Goal: Task Accomplishment & Management: Manage account settings

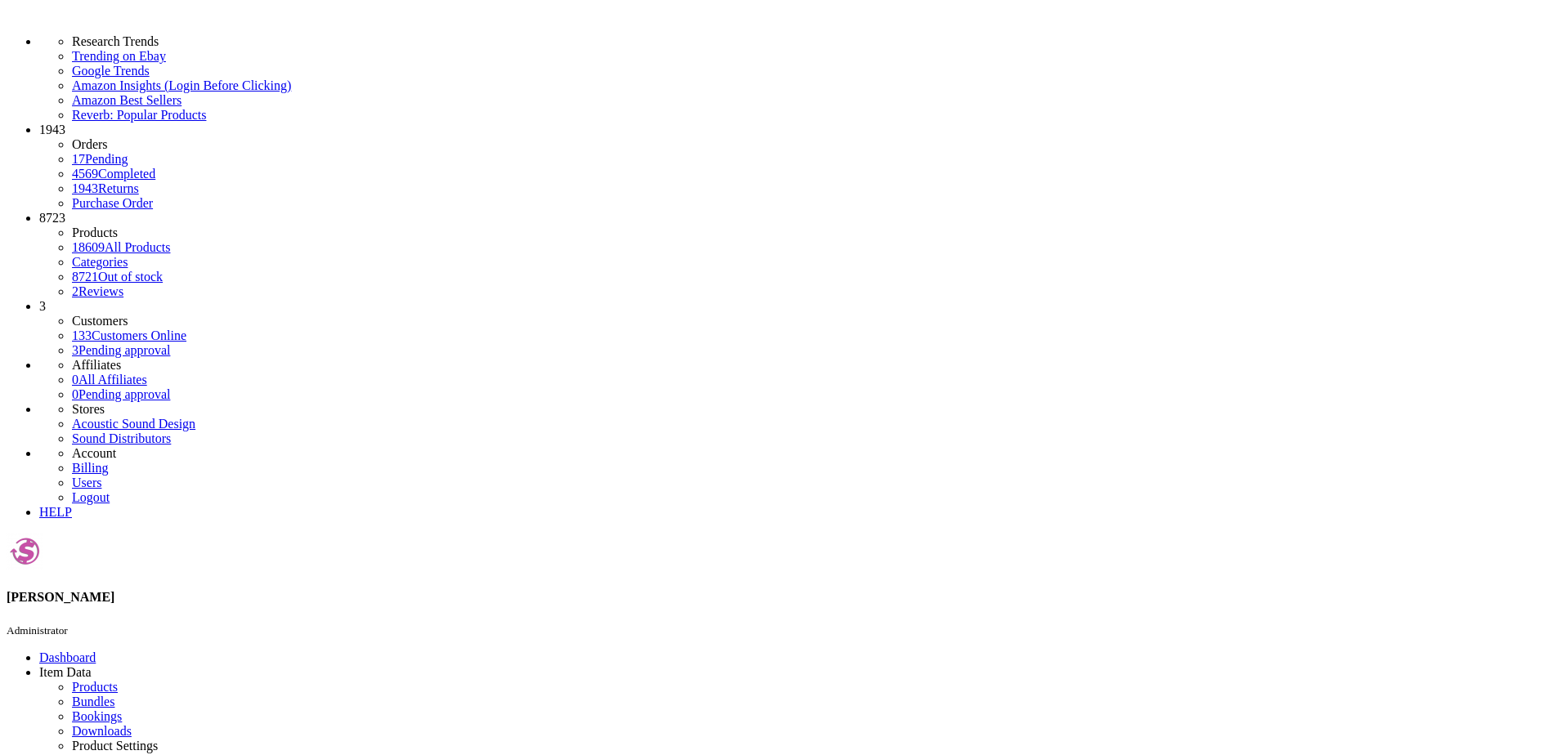
click at [39, 446] on icon at bounding box center [39, 446] width 0 height 0
click at [108, 461] on link "Billing" at bounding box center [90, 468] width 36 height 14
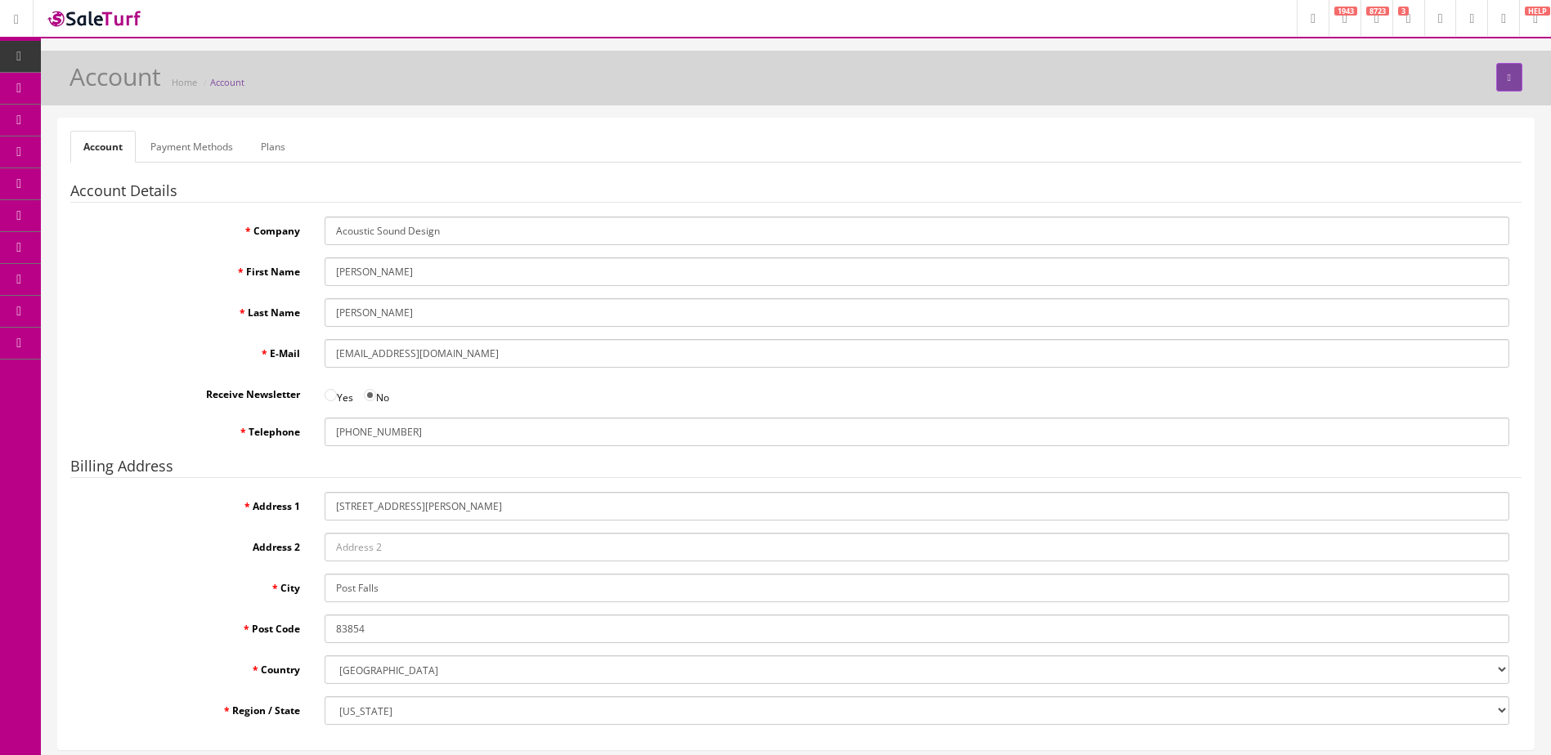
scroll to position [123, 0]
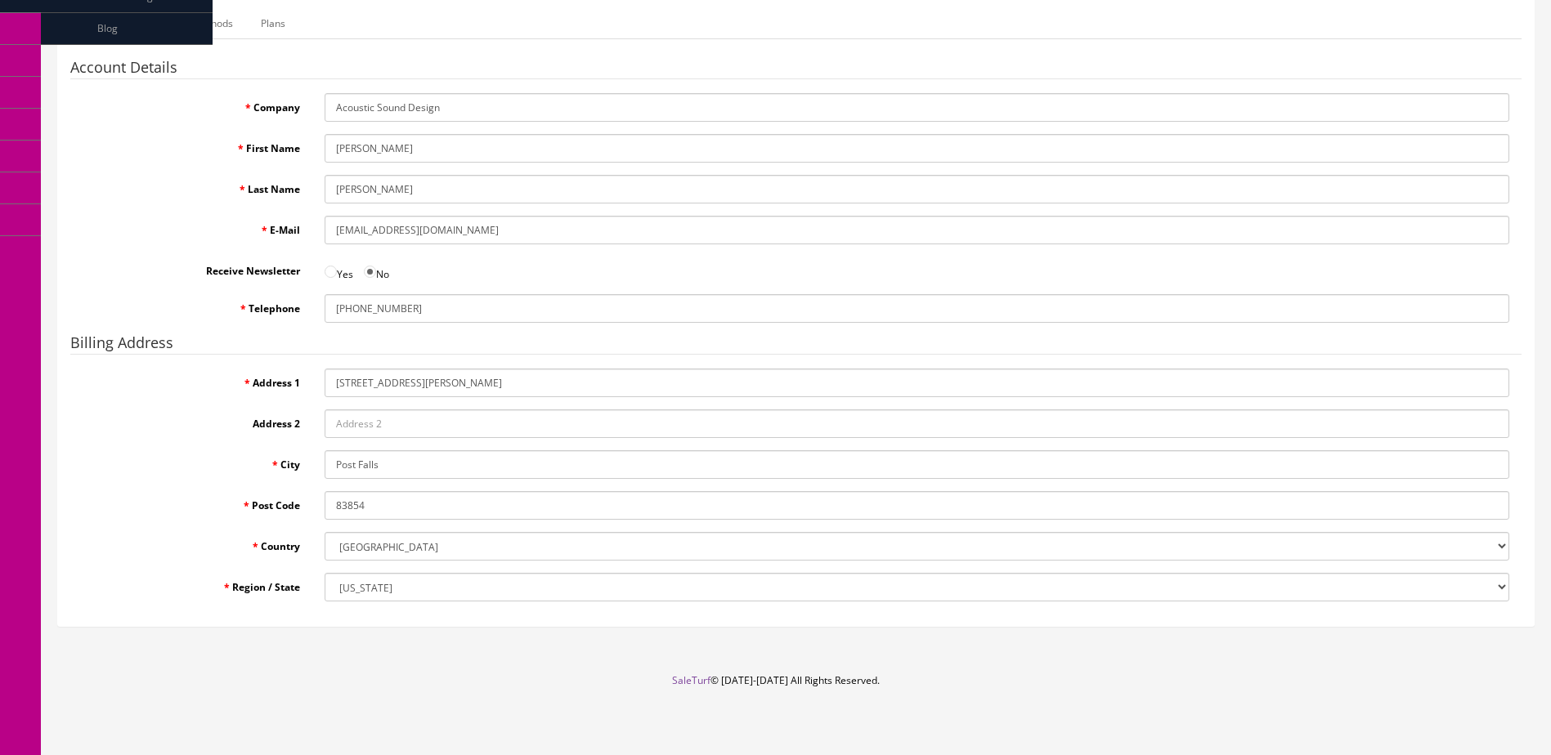
click at [201, 31] on link "Payment Methods" at bounding box center [191, 23] width 109 height 32
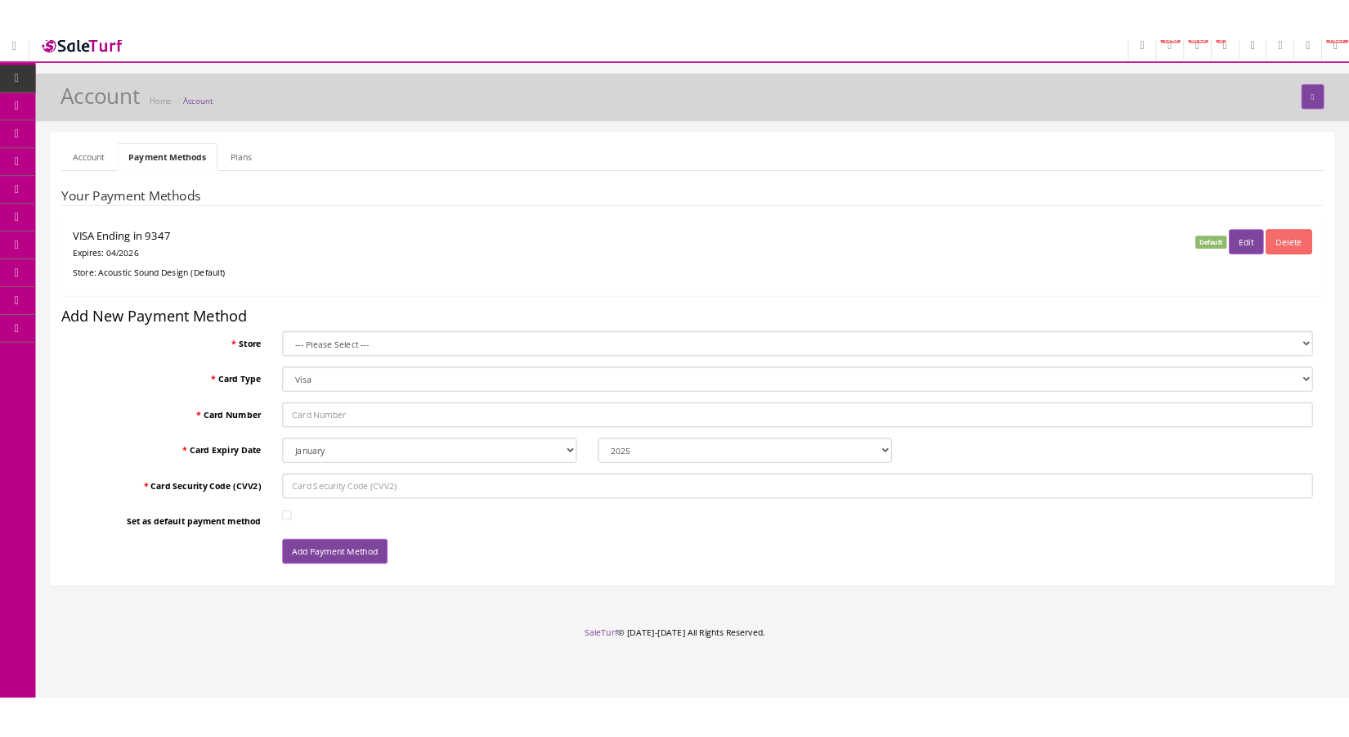
scroll to position [12, 0]
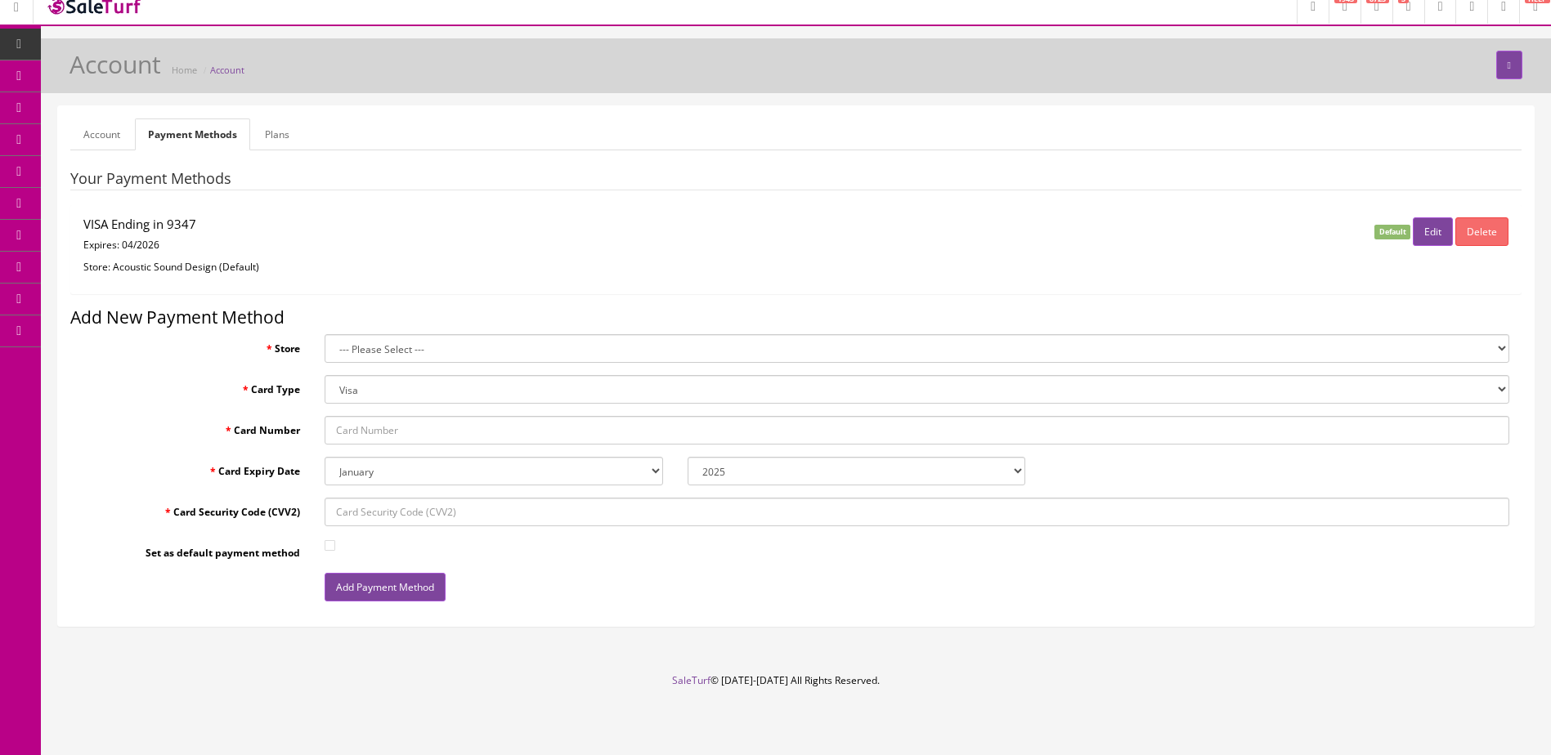
click at [1506, 348] on select "--- Please Select --- Acoustic Sound Design (Default) Sound Distributors" at bounding box center [917, 348] width 1185 height 29
select select "0"
click at [325, 334] on select "--- Please Select --- Acoustic Sound Design (Default) Sound Distributors" at bounding box center [917, 348] width 1185 height 29
click at [1491, 390] on select "Visa MasterCard Discover Card American Express Maestro Solo" at bounding box center [917, 389] width 1185 height 29
select select "AMEX"
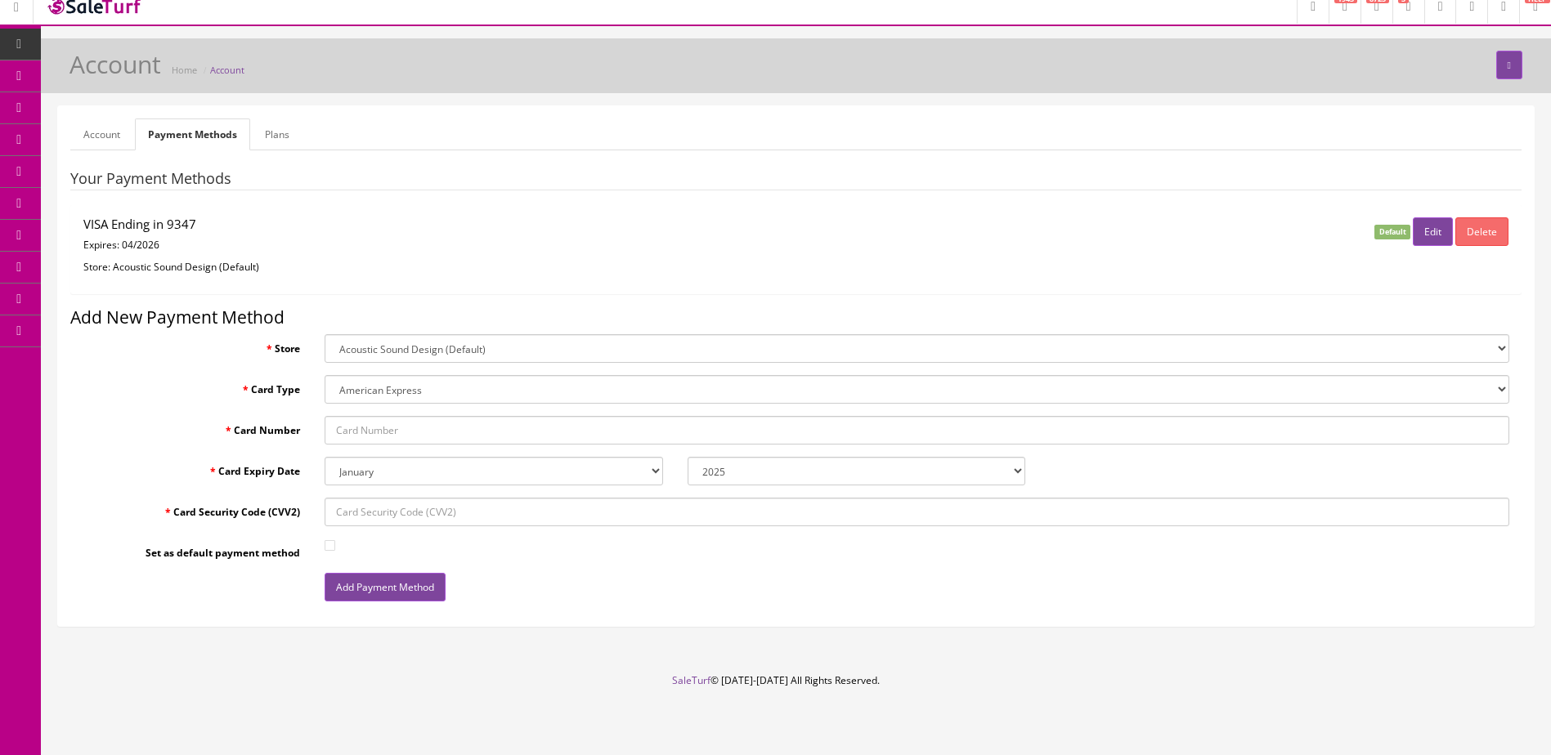
click at [325, 375] on select "Visa MasterCard Discover Card American Express Maestro Solo" at bounding box center [917, 389] width 1185 height 29
click at [446, 431] on input "Card Number" at bounding box center [917, 430] width 1185 height 29
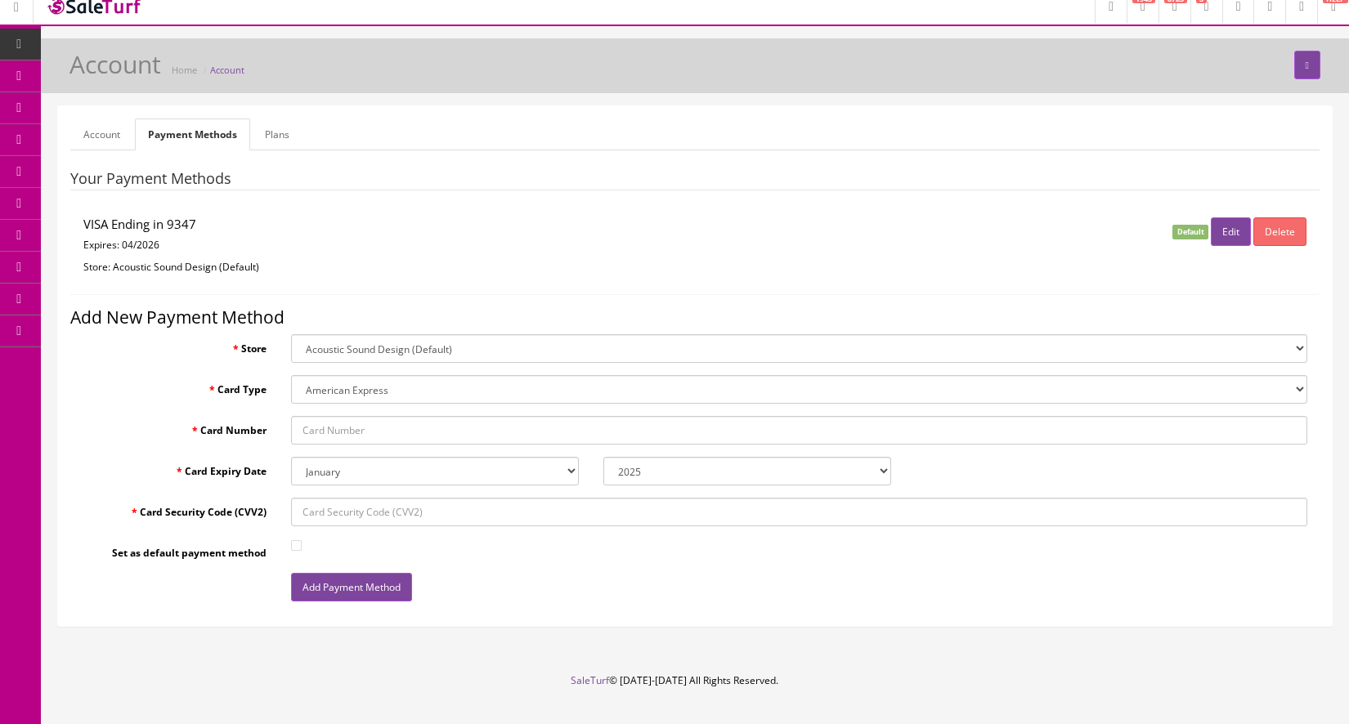
click at [321, 432] on input "Card Number" at bounding box center [799, 430] width 1016 height 29
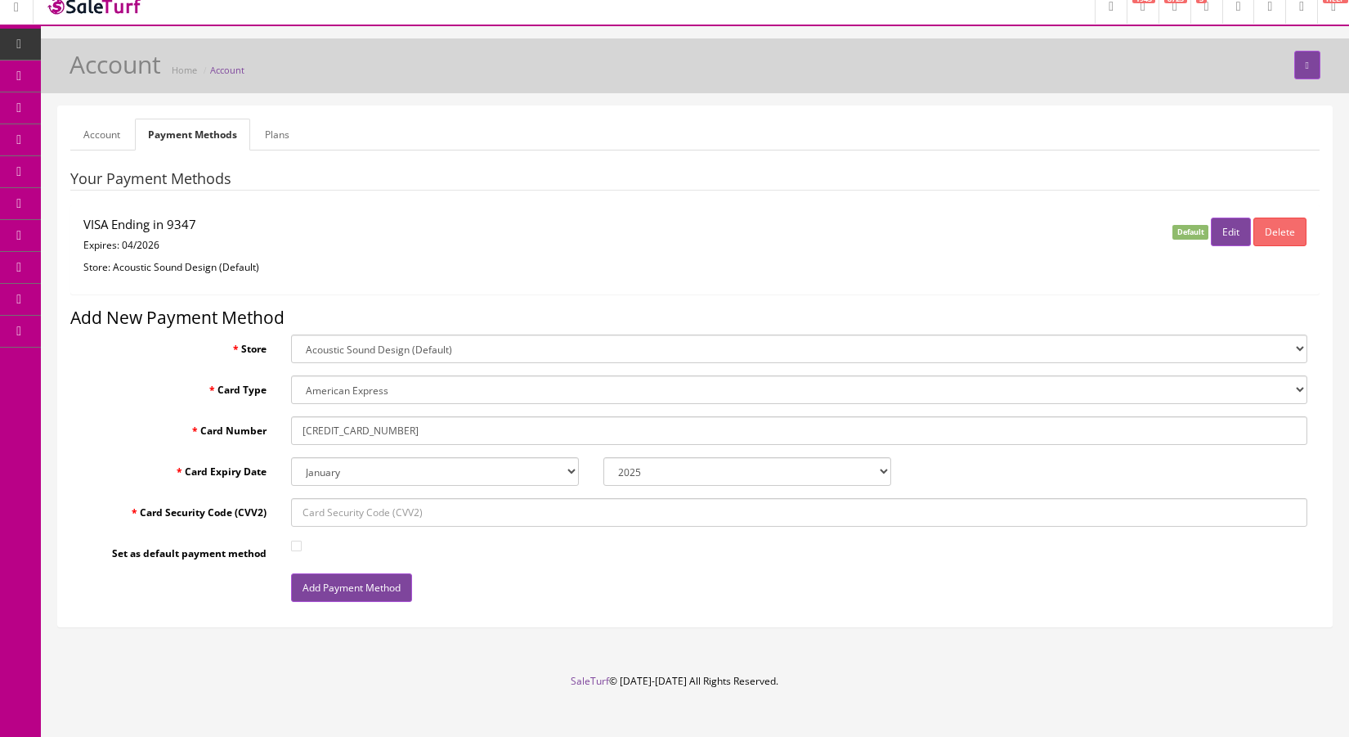
type input "376752877831331"
click at [715, 477] on select "2025 2026 2027 2028 2029 2030 2031 2032 2033 2034 2035" at bounding box center [747, 471] width 288 height 29
select select "2030"
click at [603, 457] on select "2025 2026 2027 2028 2029 2030 2031 2032 2033 2034 2035" at bounding box center [747, 471] width 288 height 29
click at [573, 468] on select "January February March April May June July August September October November De…" at bounding box center [435, 471] width 288 height 29
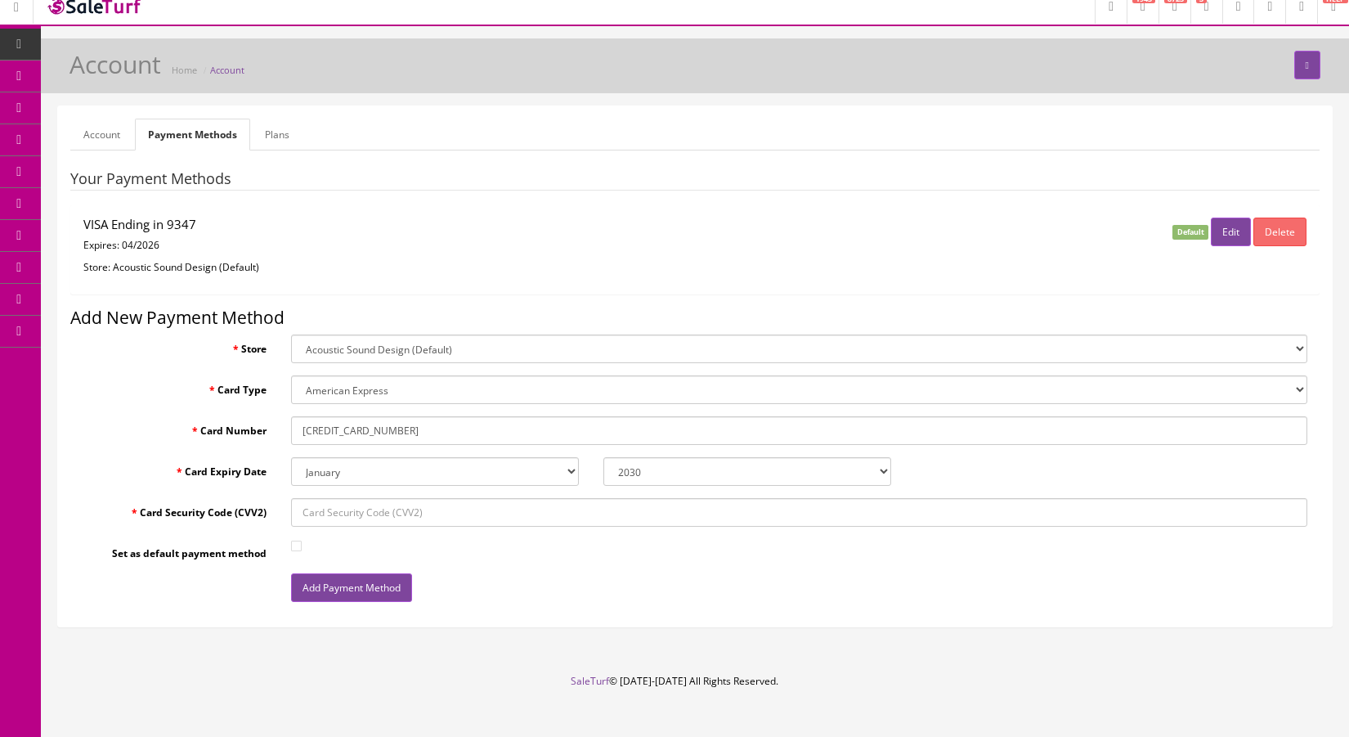
select select "08"
click at [291, 457] on select "January February March April May June July August September October November De…" at bounding box center [435, 471] width 288 height 29
click at [319, 513] on input "Card Security Code (CVV2)" at bounding box center [799, 512] width 1016 height 29
type input "1665"
click at [382, 594] on button "Add Payment Method" at bounding box center [351, 587] width 121 height 29
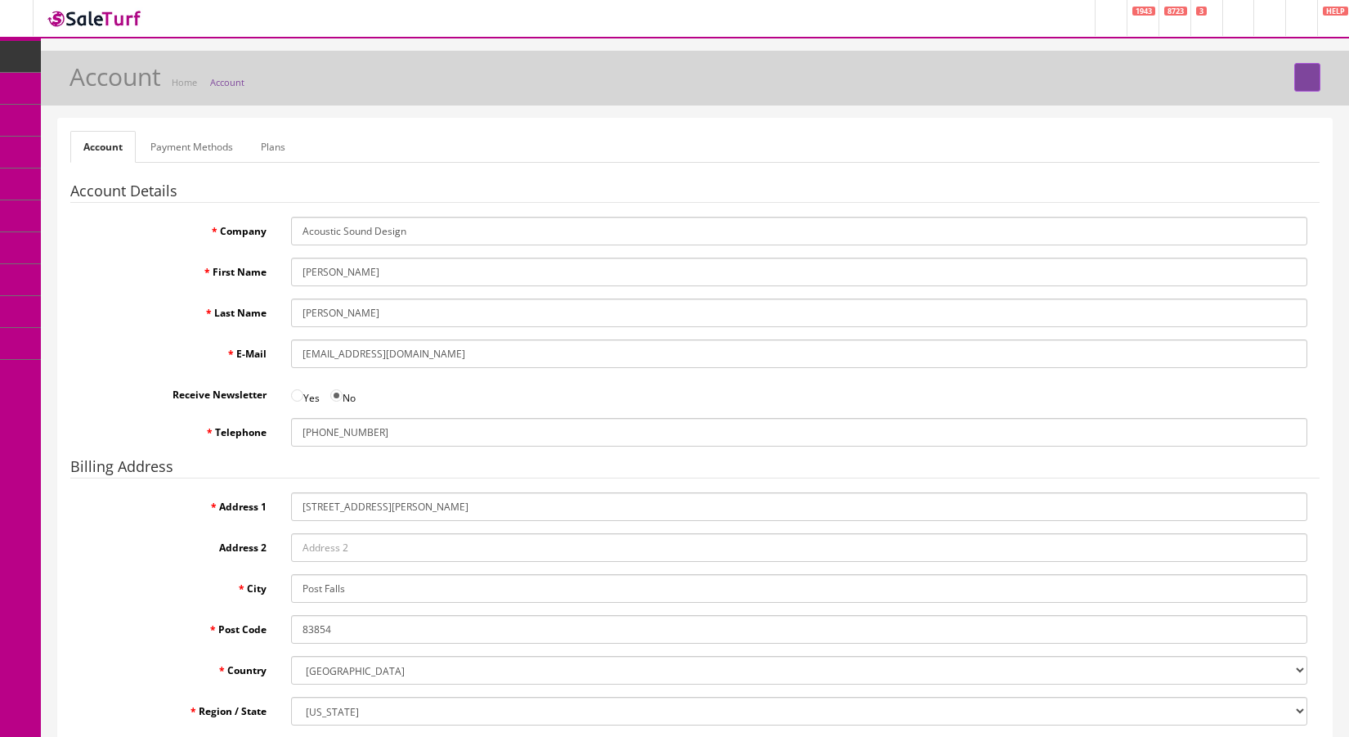
click at [193, 84] on link "Home" at bounding box center [184, 82] width 25 height 12
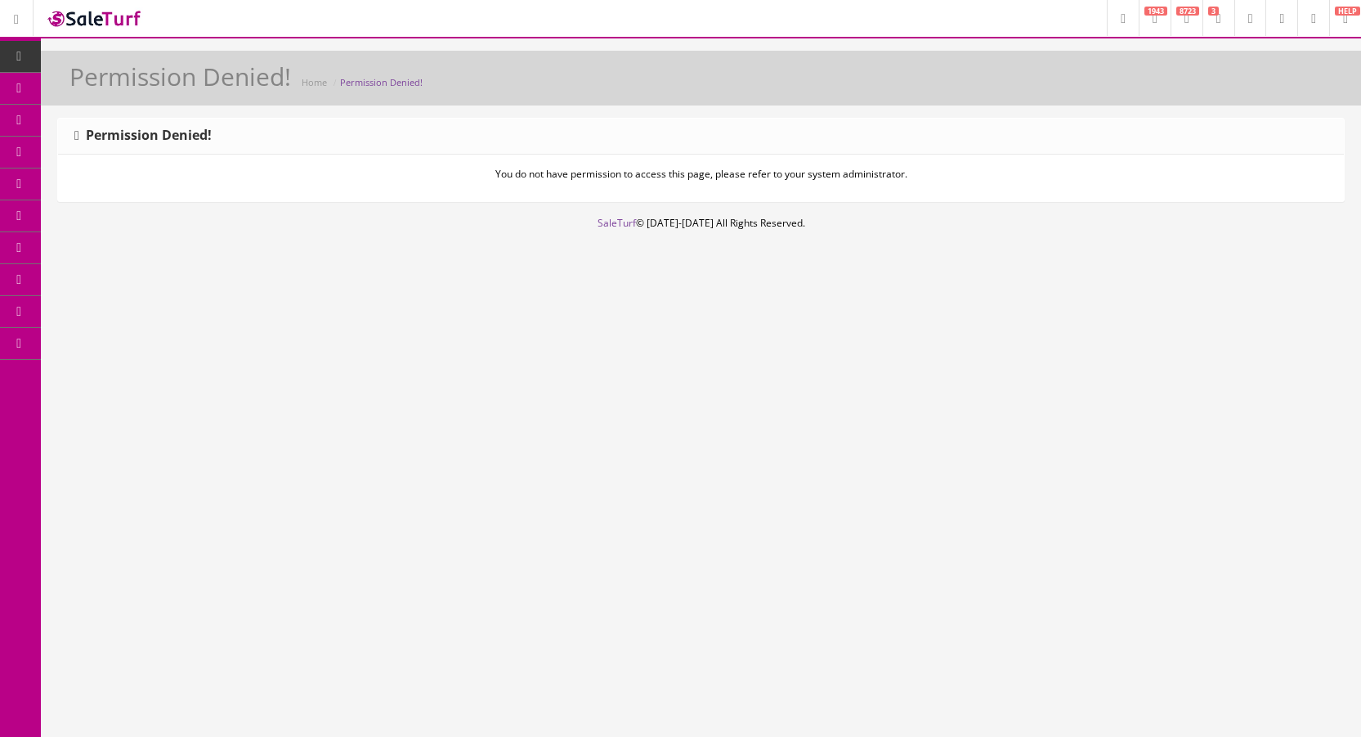
click at [22, 87] on icon at bounding box center [19, 88] width 17 height 13
click at [421, 311] on div "Permission Denied! Home Permission Denied! Permission Denied! You do not have p…" at bounding box center [701, 191] width 1320 height 280
click at [20, 340] on icon at bounding box center [19, 343] width 17 height 13
click at [21, 278] on icon at bounding box center [19, 279] width 17 height 13
click at [20, 232] on link "Promotions" at bounding box center [20, 248] width 41 height 32
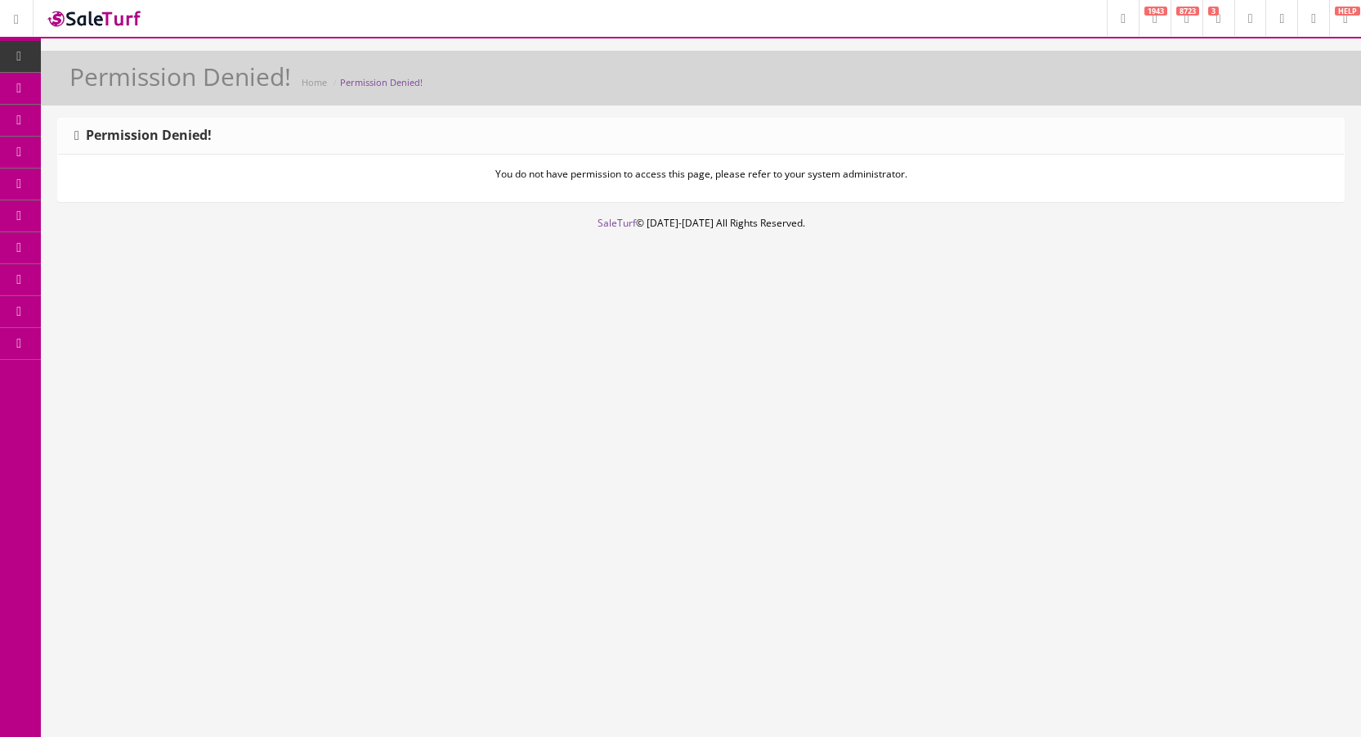
click at [20, 222] on link "Purchasing" at bounding box center [20, 216] width 41 height 32
click at [23, 82] on icon at bounding box center [19, 88] width 17 height 13
click at [20, 56] on icon at bounding box center [19, 56] width 17 height 13
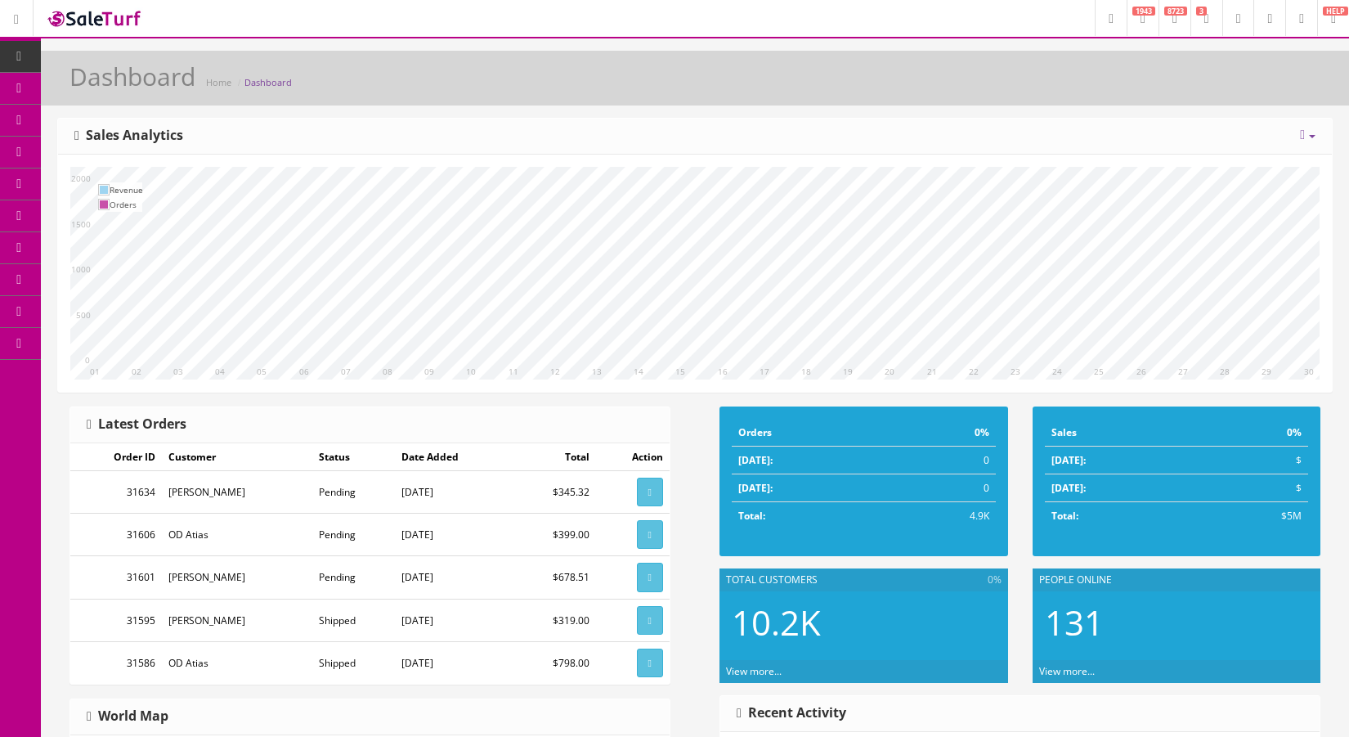
click at [22, 316] on icon at bounding box center [19, 311] width 17 height 13
click at [19, 347] on icon at bounding box center [19, 343] width 17 height 13
click at [1299, 22] on icon at bounding box center [1301, 19] width 5 height 10
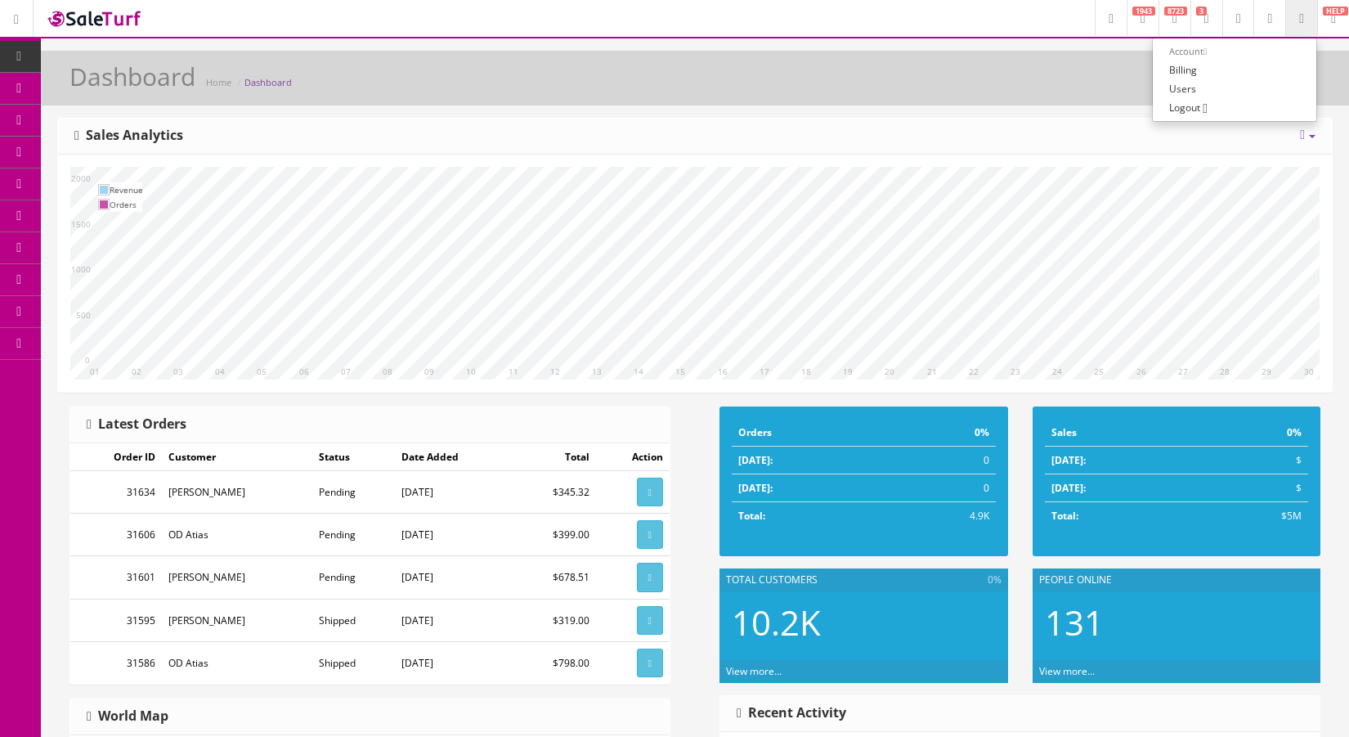
click at [1189, 70] on link "Billing" at bounding box center [1235, 70] width 164 height 19
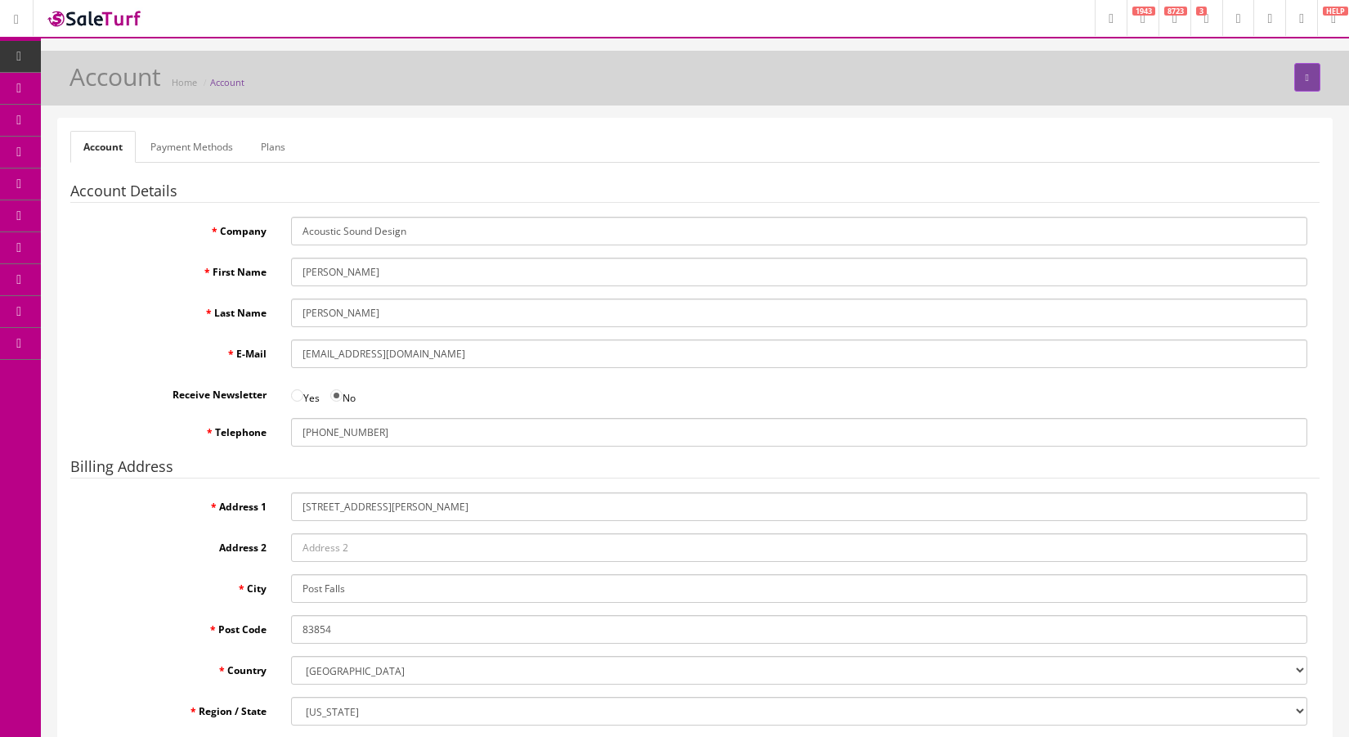
click at [220, 148] on link "Payment Methods" at bounding box center [191, 147] width 109 height 32
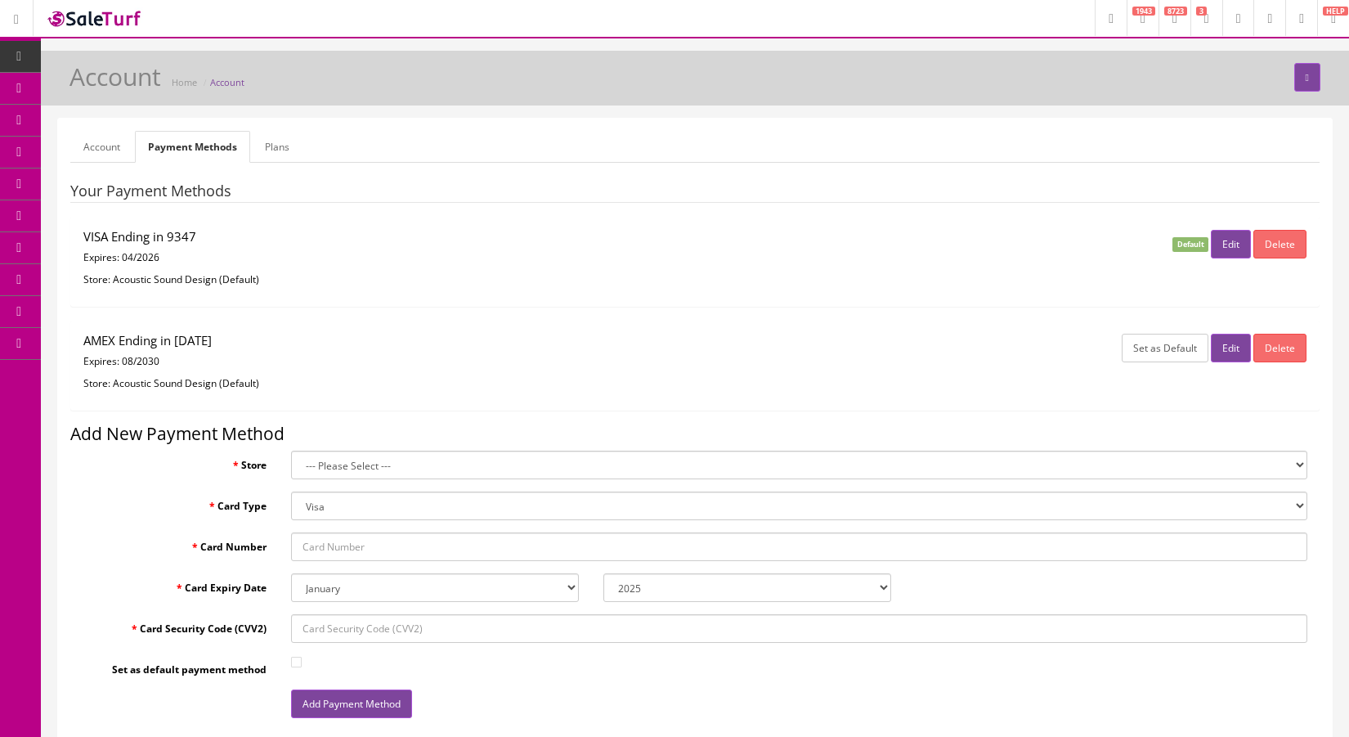
click at [235, 370] on div "AMEX Ending in [DATE] Expires: [CREDIT_CARD_DATA] Store: Acoustic Sound Design …" at bounding box center [487, 366] width 832 height 64
click at [289, 149] on link "Plans" at bounding box center [277, 147] width 51 height 32
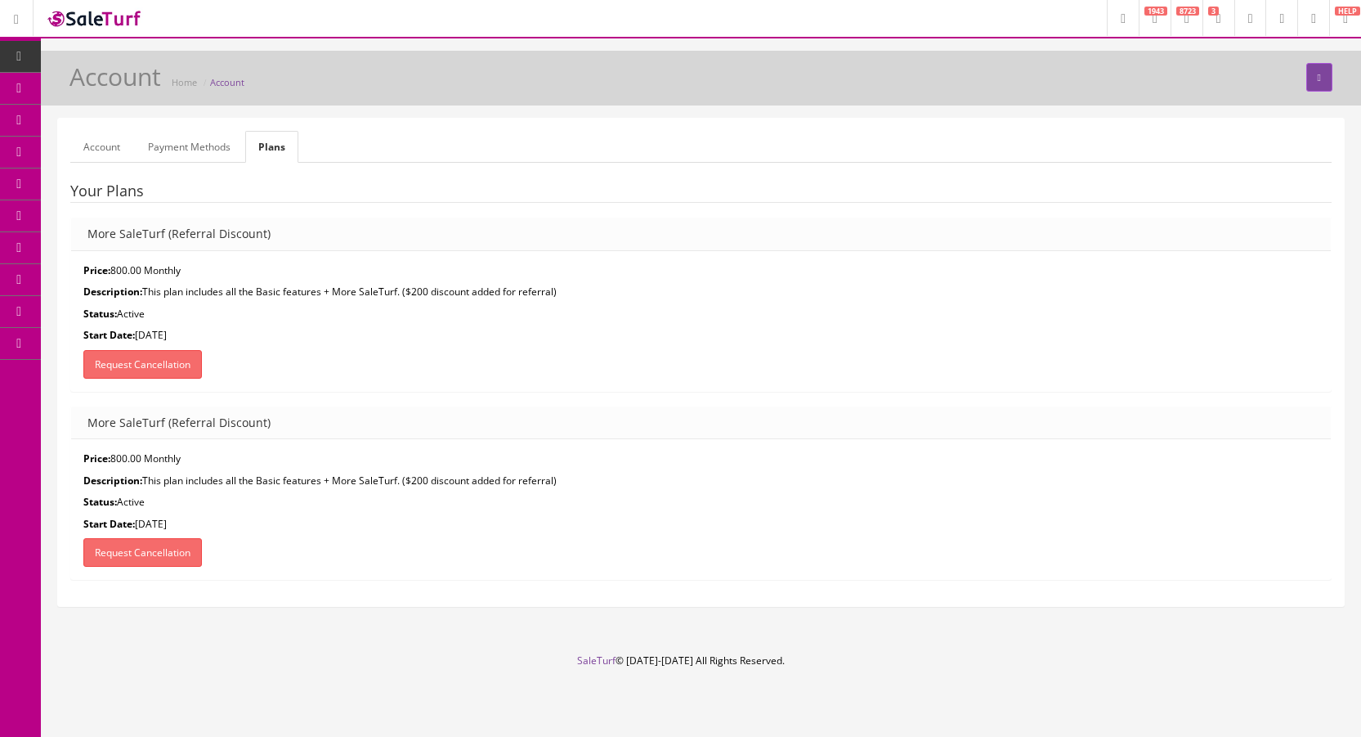
click at [201, 153] on link "Payment Methods" at bounding box center [189, 147] width 109 height 32
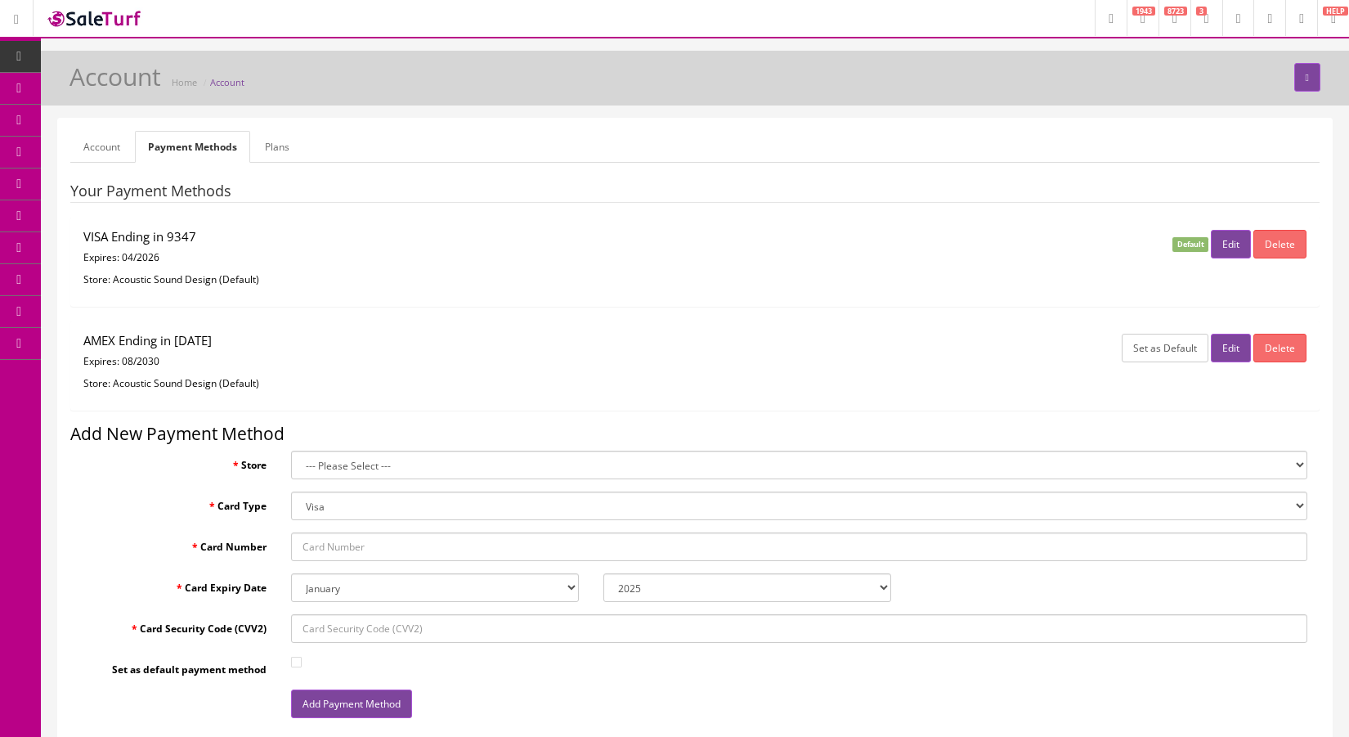
click at [109, 148] on link "Account" at bounding box center [101, 147] width 63 height 32
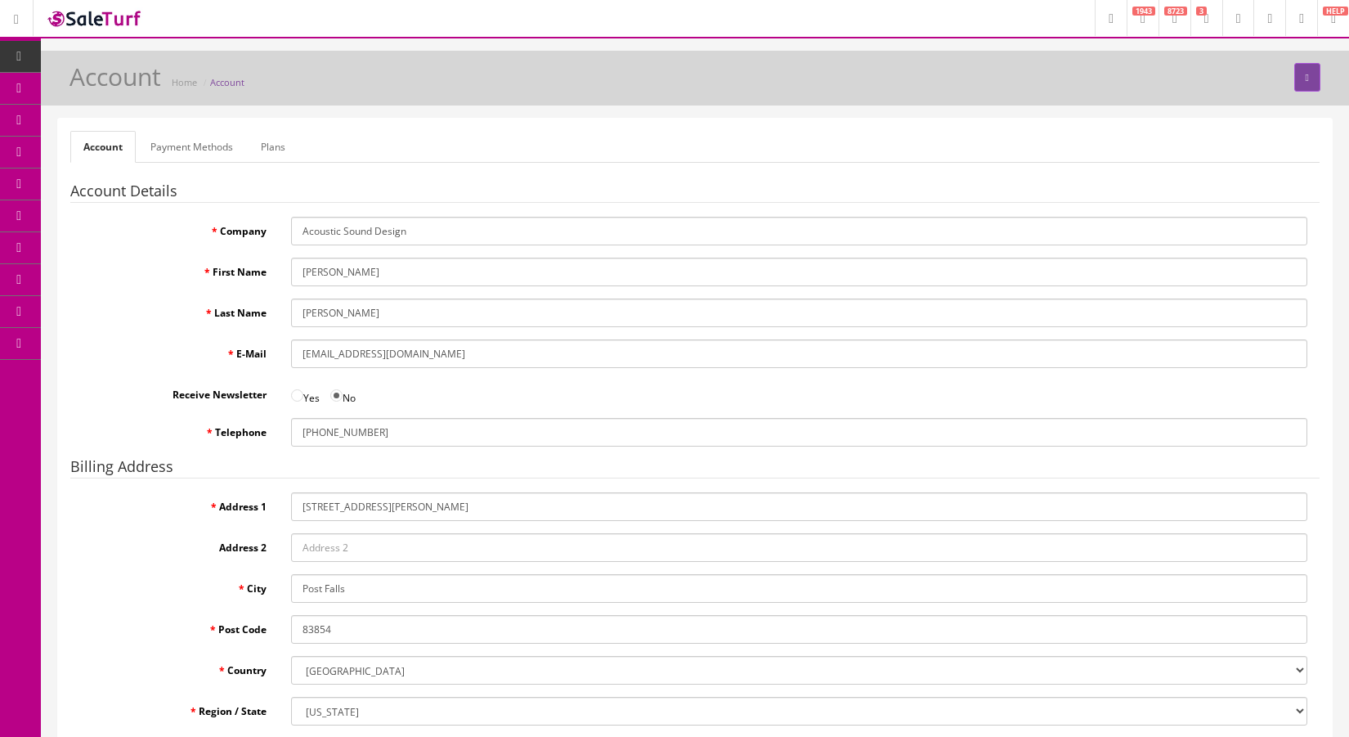
scroll to position [142, 0]
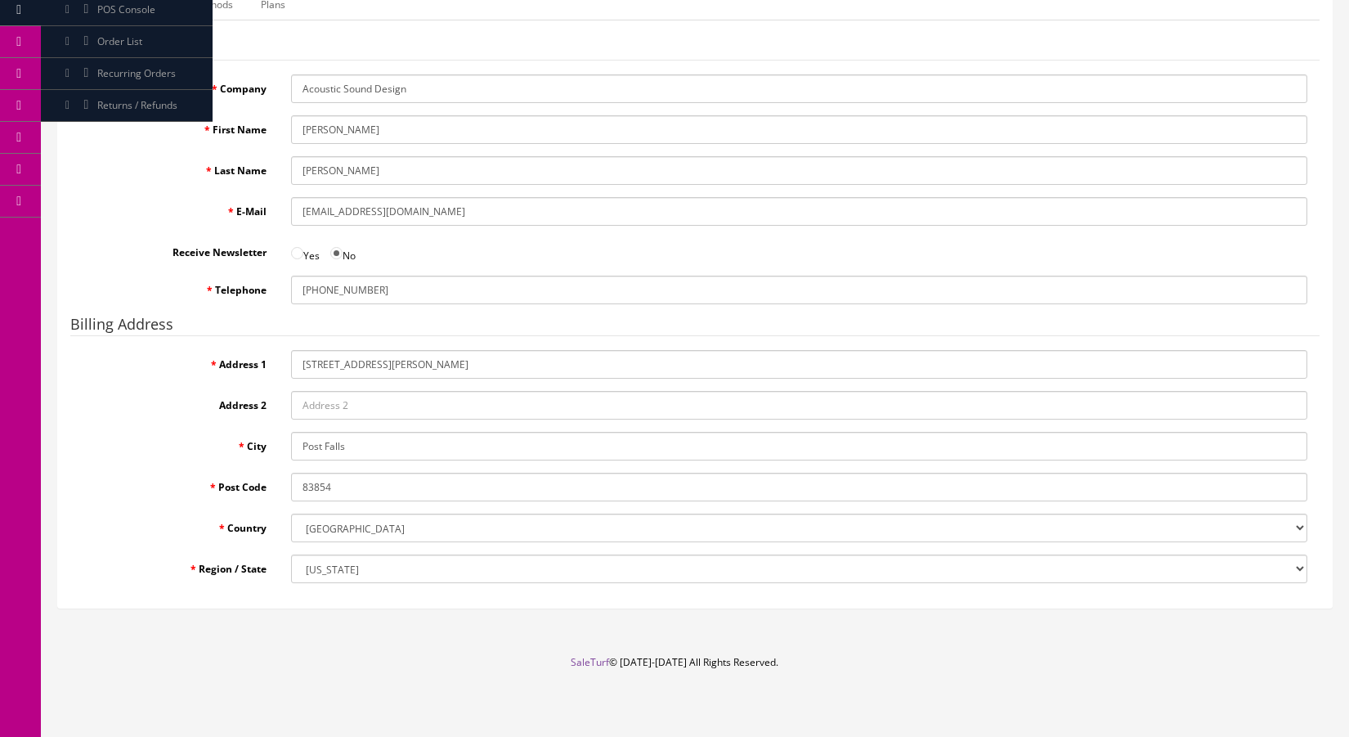
click at [205, 11] on link "Payment Methods" at bounding box center [191, 5] width 109 height 32
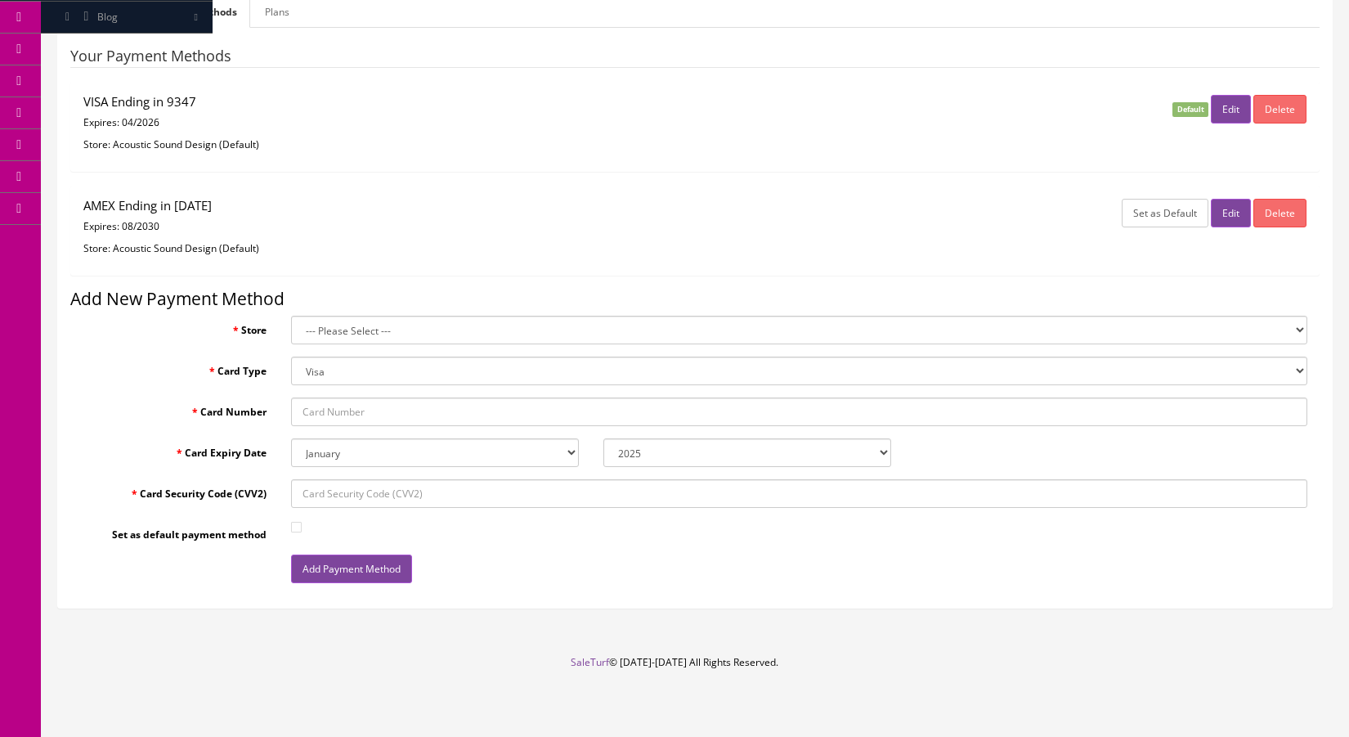
click at [1168, 208] on button "Set as Default" at bounding box center [1165, 213] width 87 height 29
click at [1168, 217] on button "Set as Default" at bounding box center [1165, 213] width 87 height 29
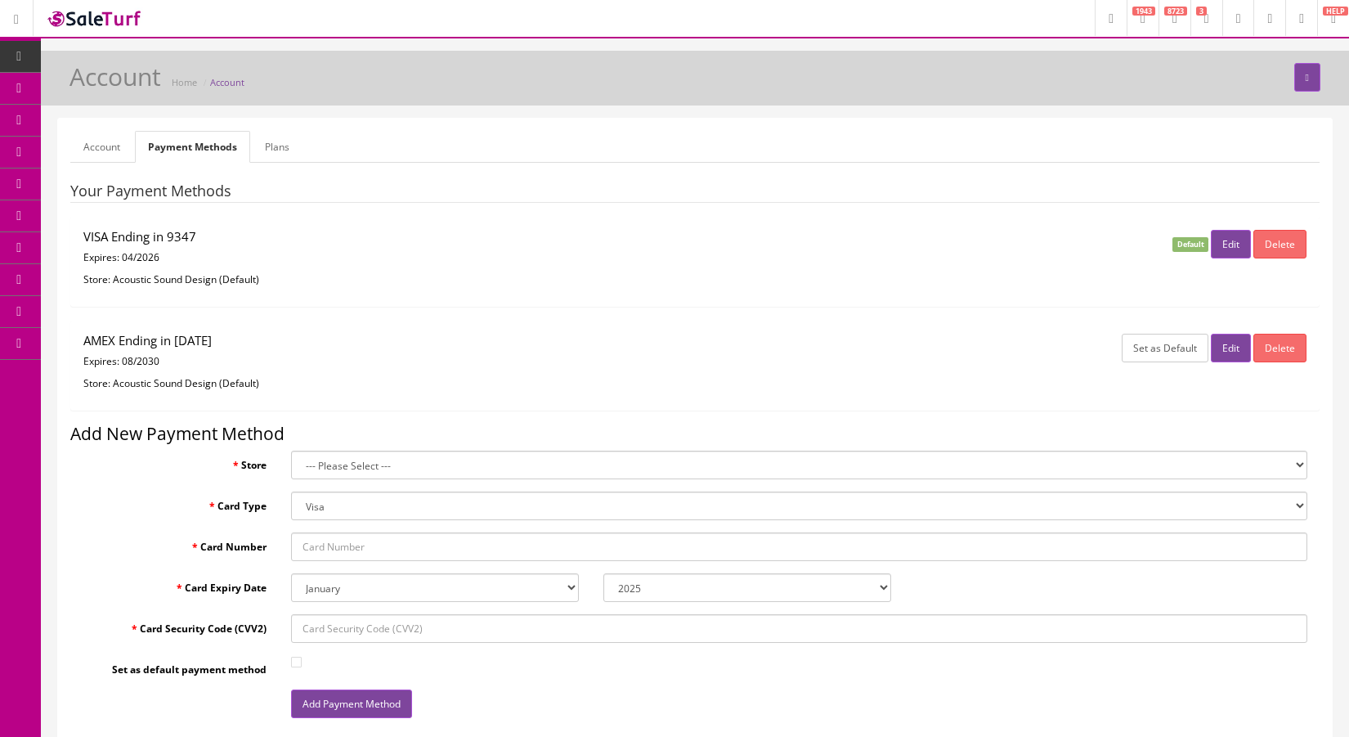
click at [1164, 349] on button "Set as Default" at bounding box center [1165, 348] width 87 height 29
click at [1231, 345] on button "Edit" at bounding box center [1231, 348] width 40 height 29
select select "2030"
select select "0"
select select "AMEX"
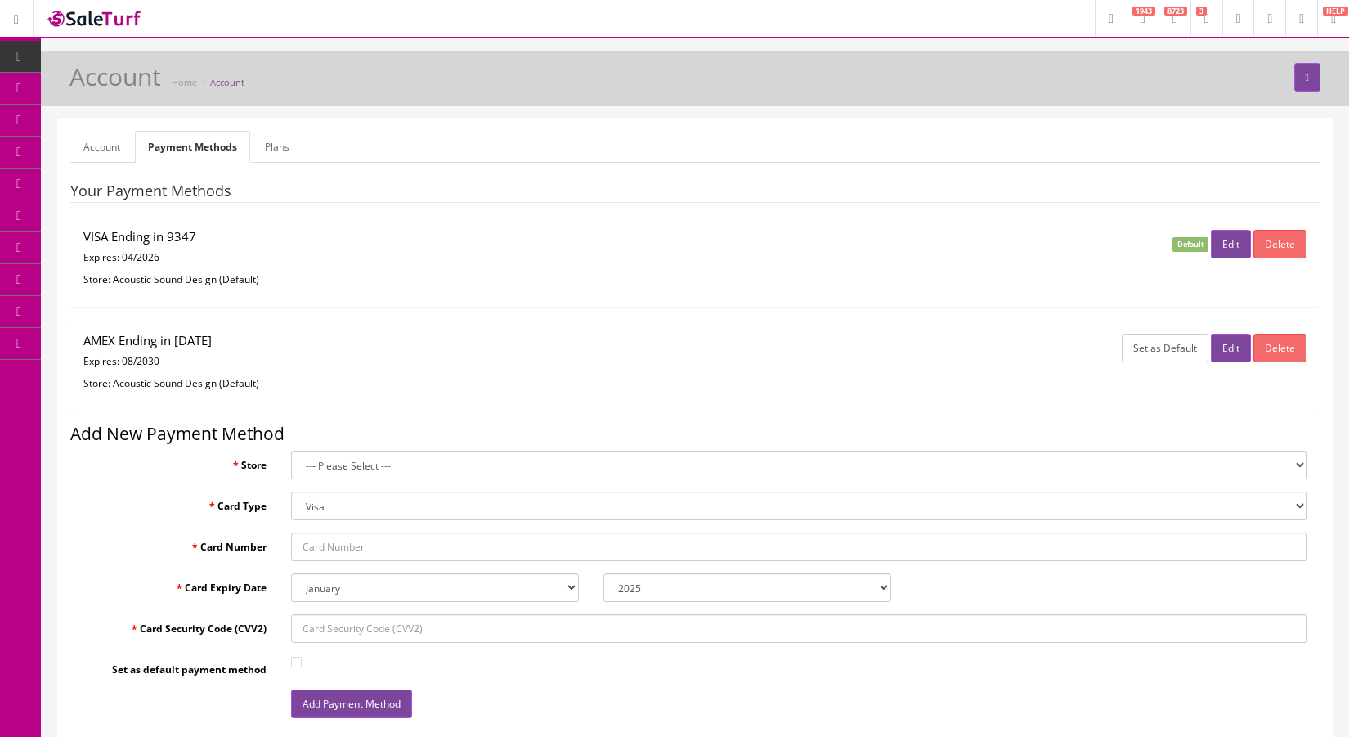
select select "08"
select select "2030"
checkbox input "true"
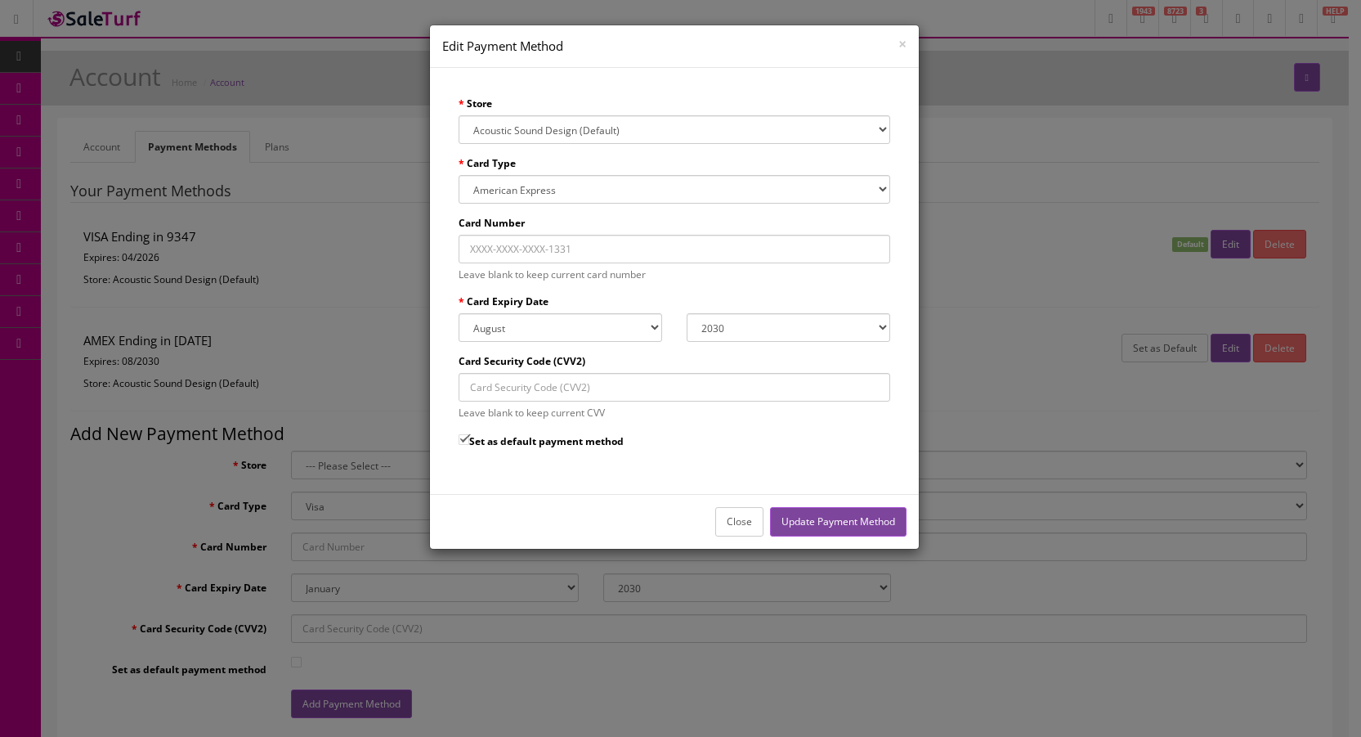
click at [744, 518] on button "Close" at bounding box center [739, 521] width 48 height 29
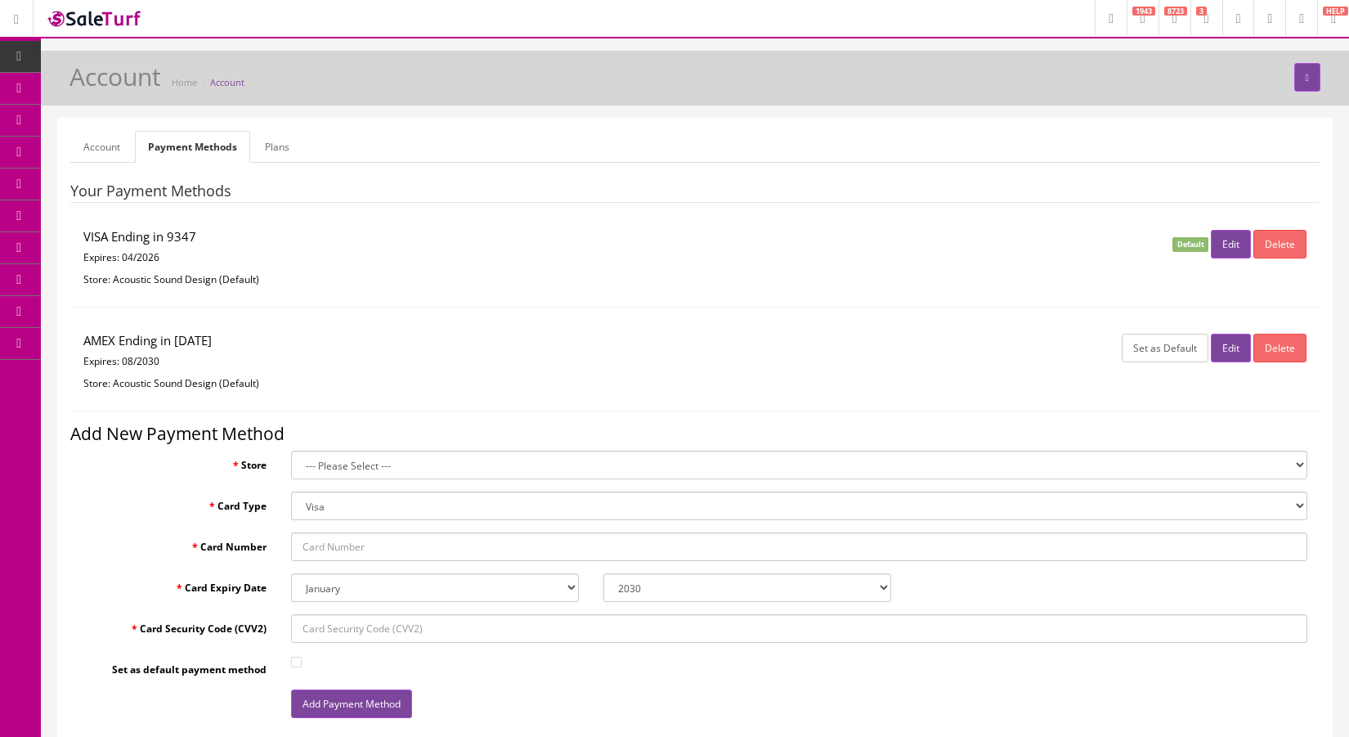
click at [1164, 347] on button "Set as Default" at bounding box center [1165, 348] width 87 height 29
click at [1299, 20] on icon at bounding box center [1301, 19] width 5 height 10
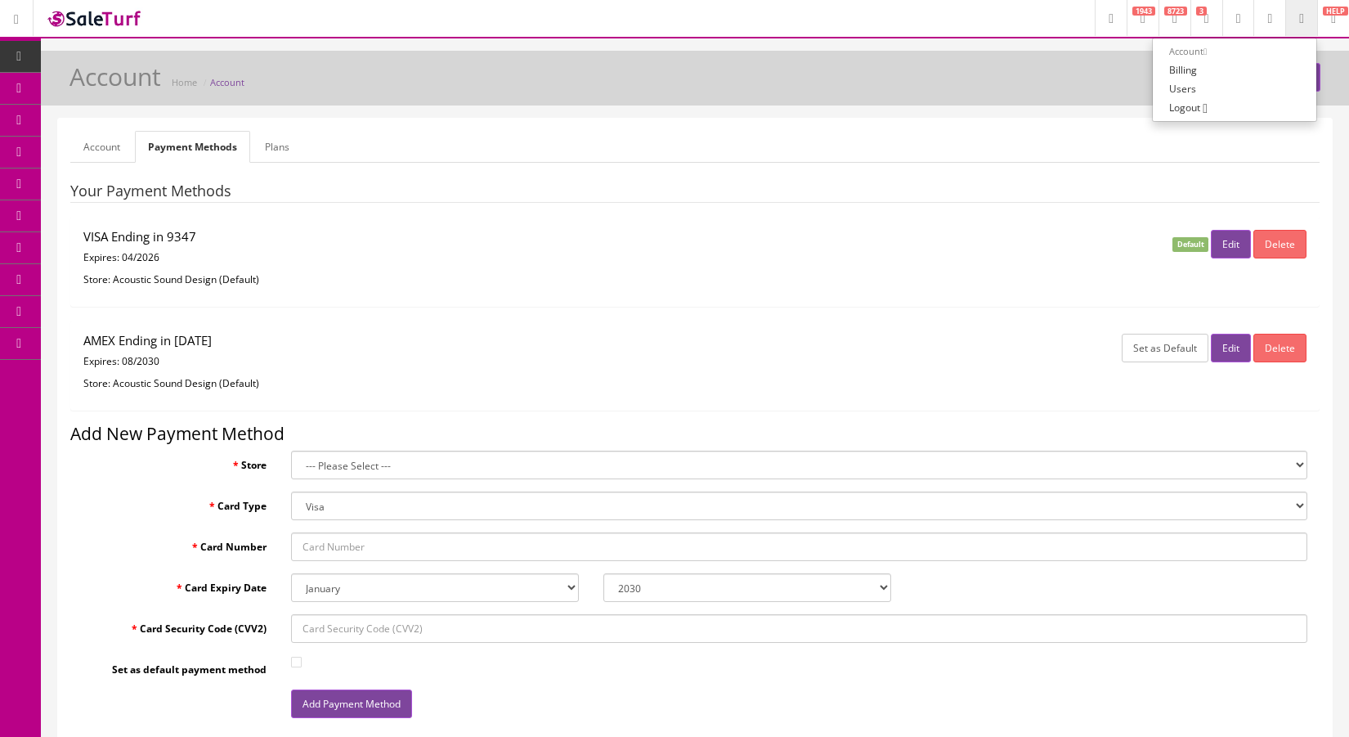
click at [1178, 106] on span "Logout" at bounding box center [1184, 108] width 31 height 14
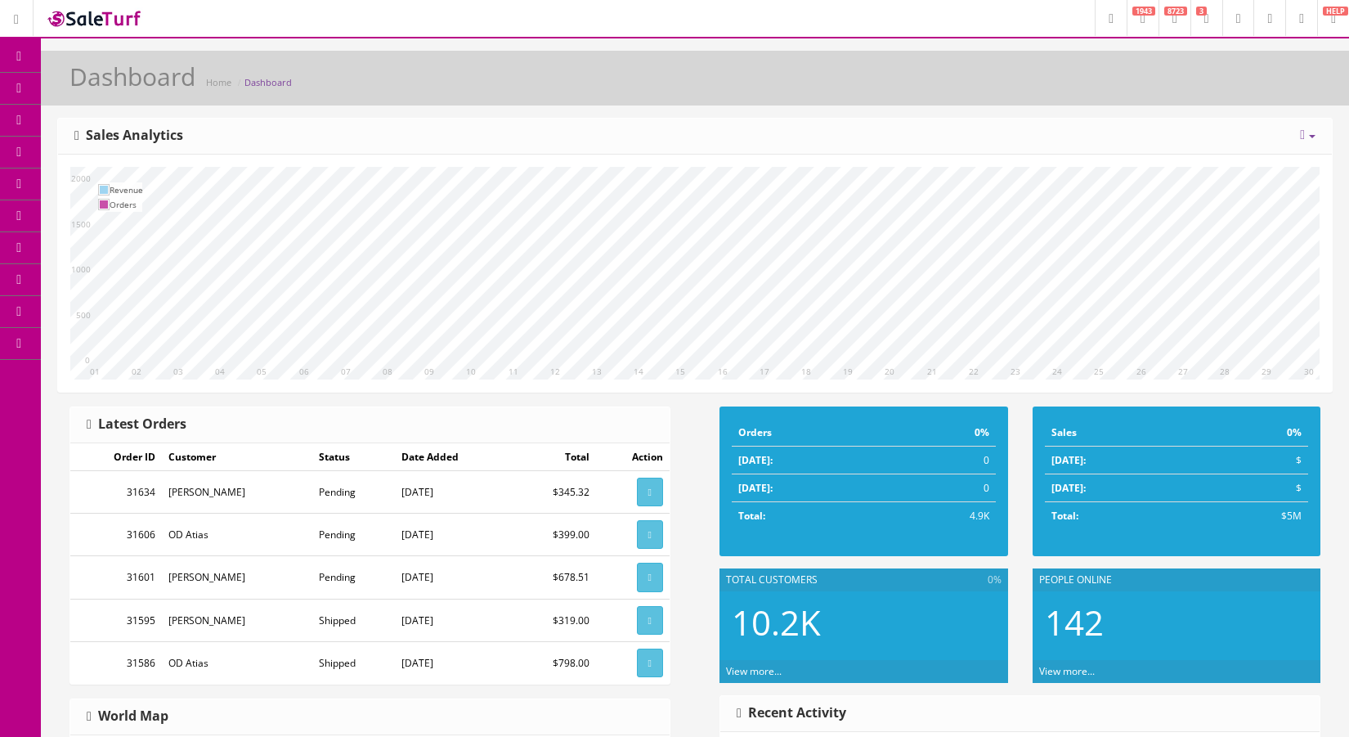
click at [1299, 14] on icon at bounding box center [1301, 19] width 5 height 10
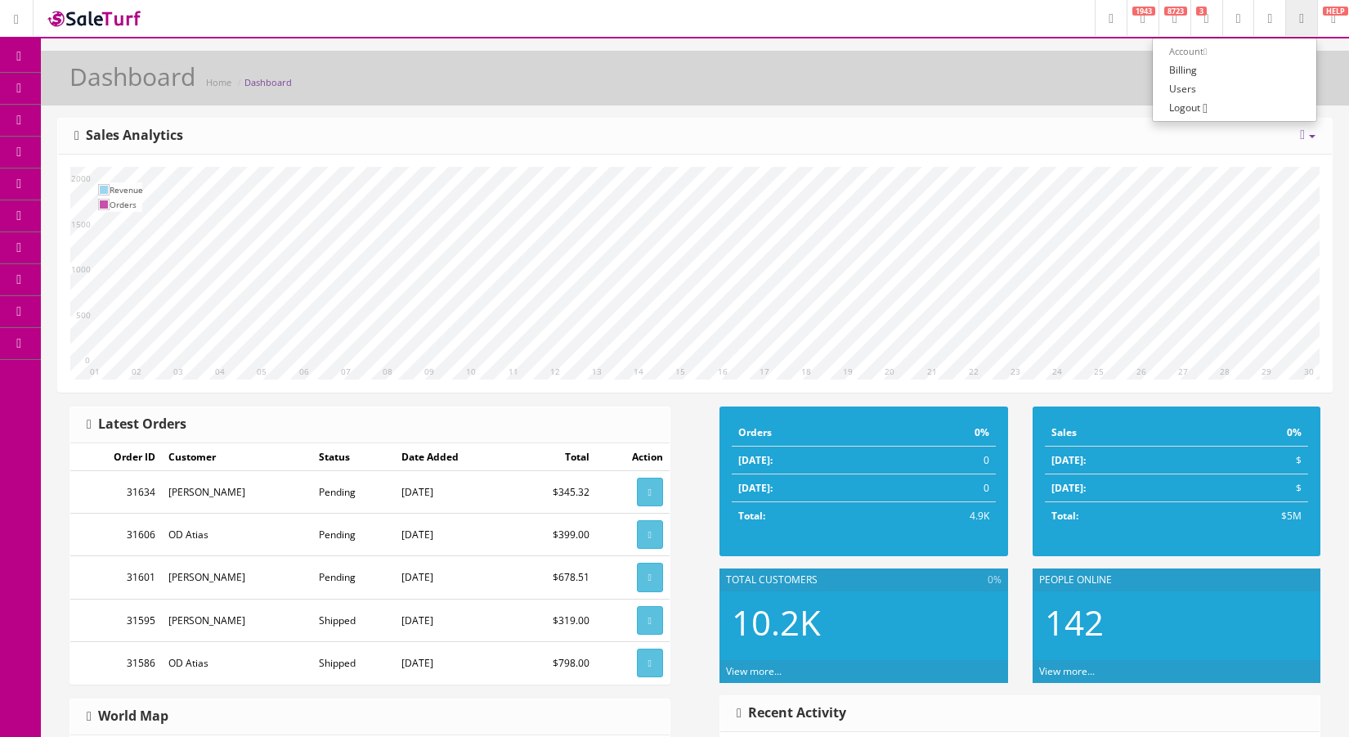
click at [1177, 68] on link "Billing" at bounding box center [1235, 70] width 164 height 19
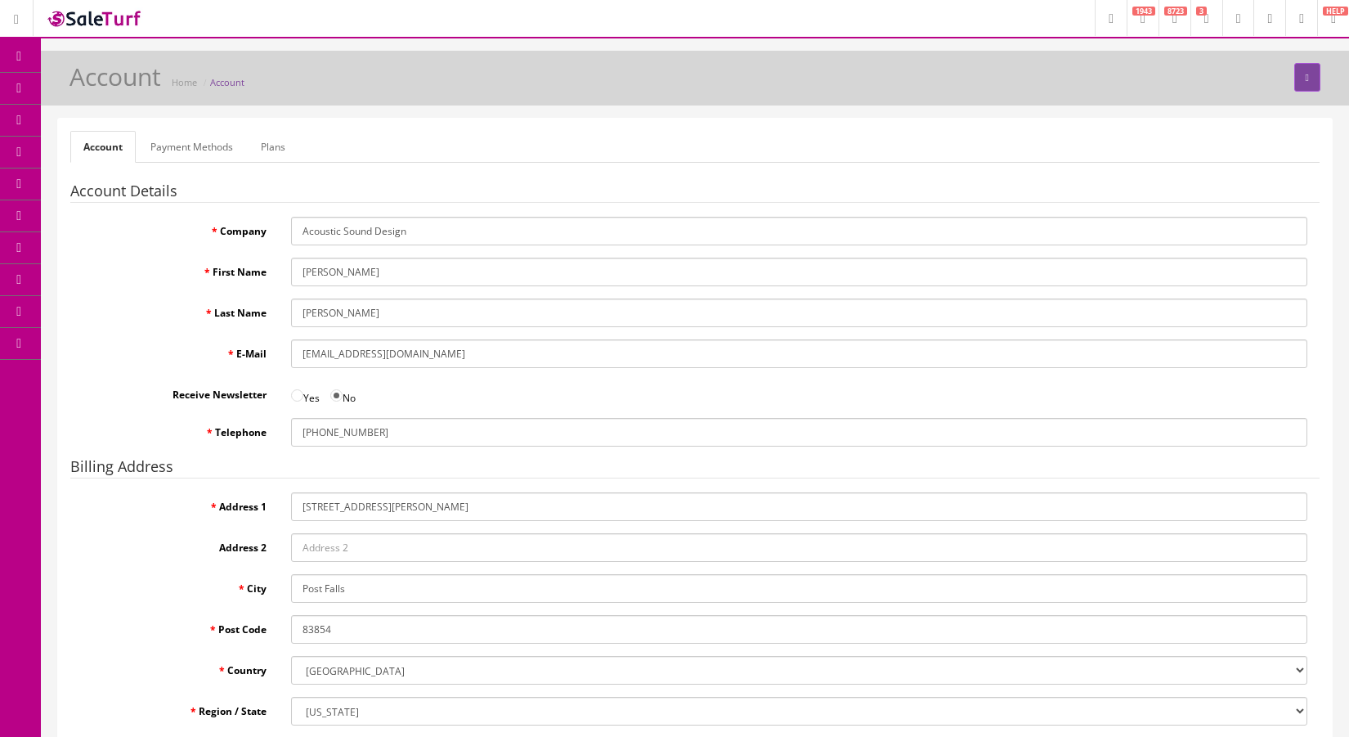
click at [171, 148] on link "Payment Methods" at bounding box center [191, 147] width 109 height 32
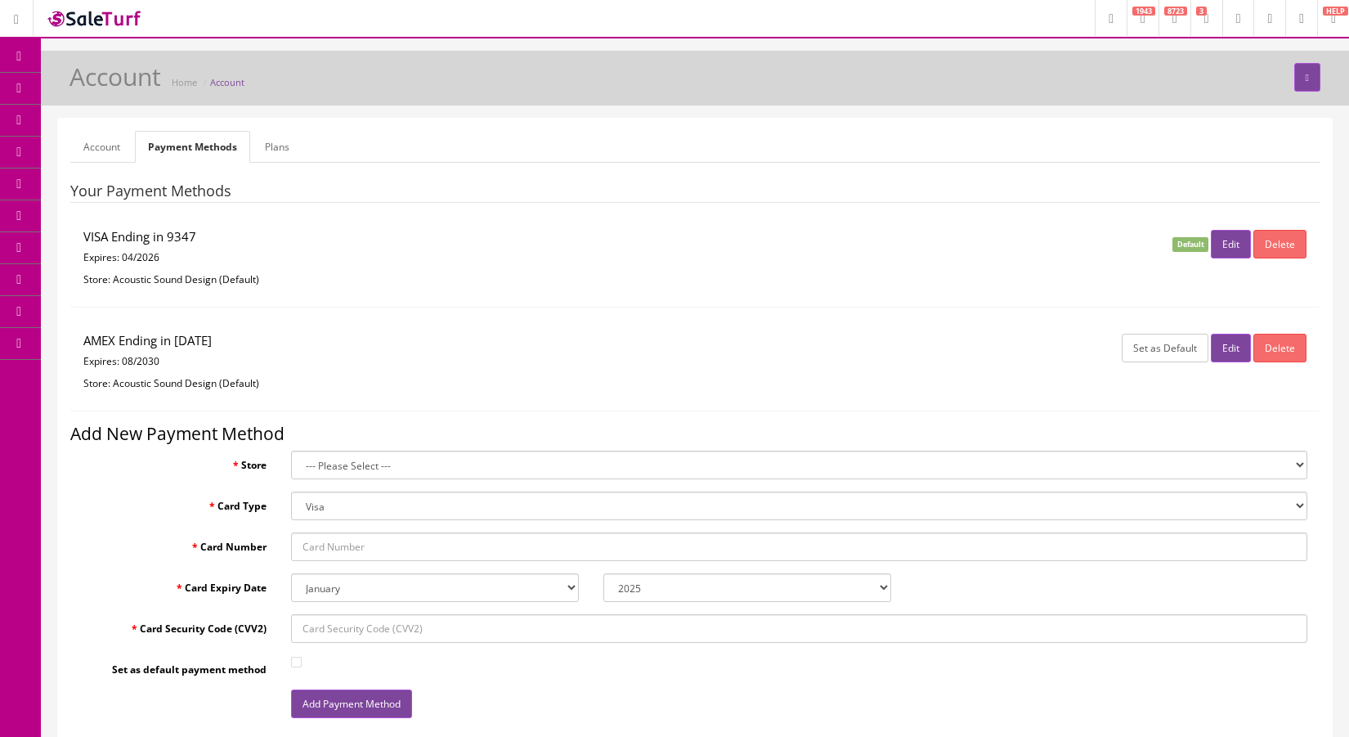
click at [1302, 11] on link at bounding box center [1301, 18] width 32 height 36
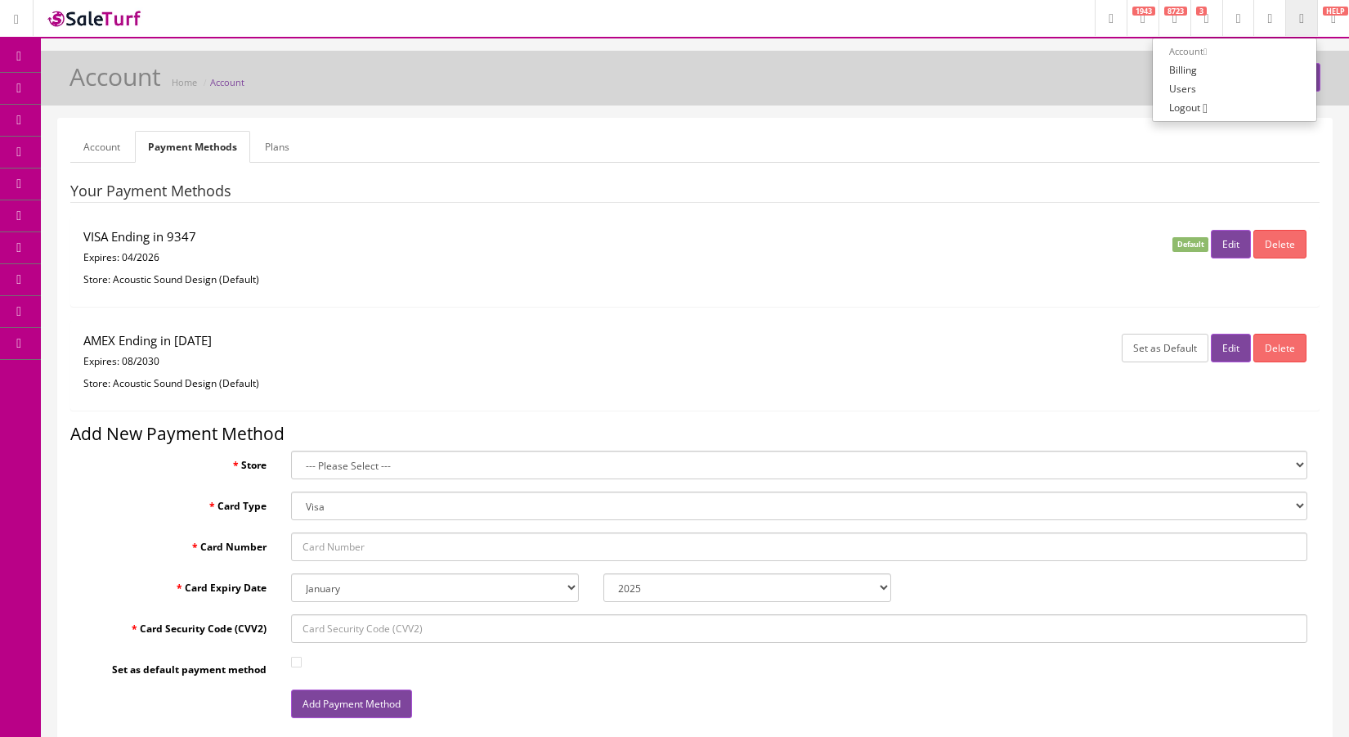
click at [1204, 22] on icon at bounding box center [1206, 19] width 5 height 10
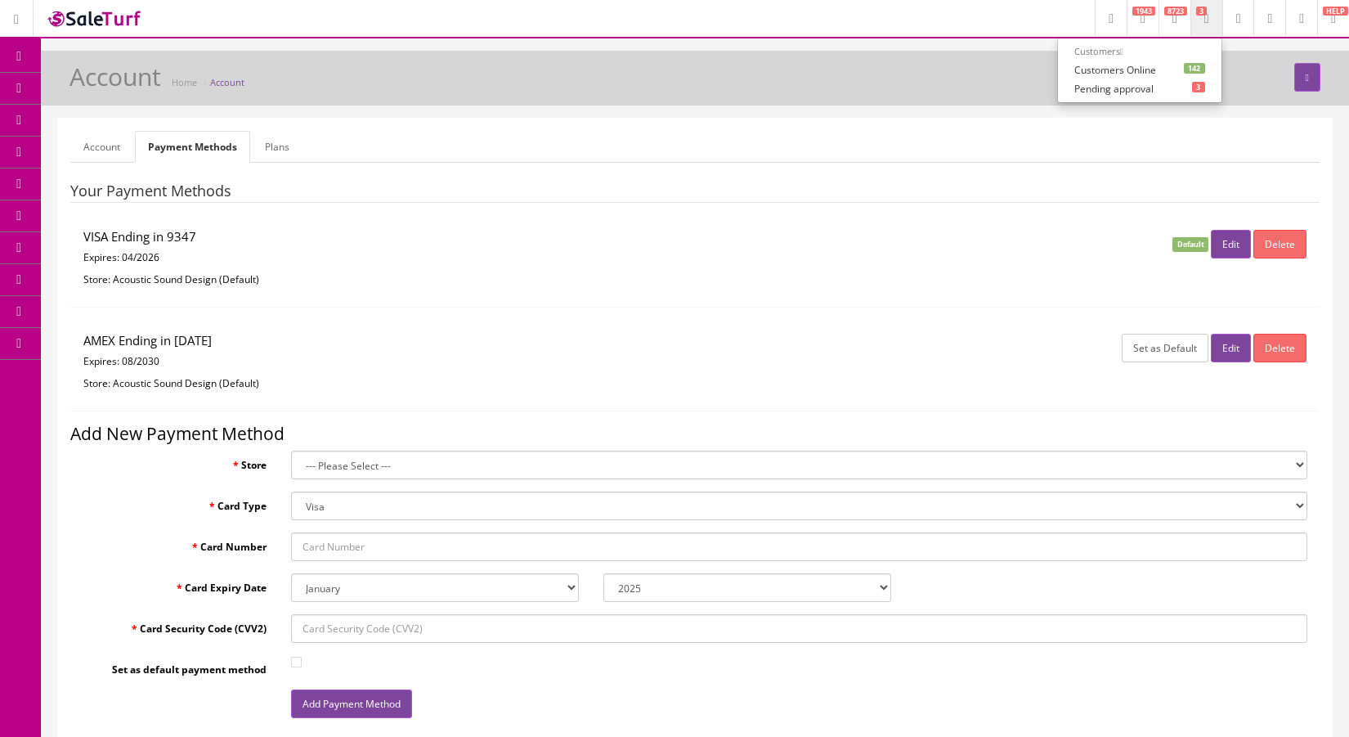
click at [1267, 20] on icon at bounding box center [1269, 19] width 5 height 10
click at [1299, 14] on icon at bounding box center [1301, 19] width 5 height 10
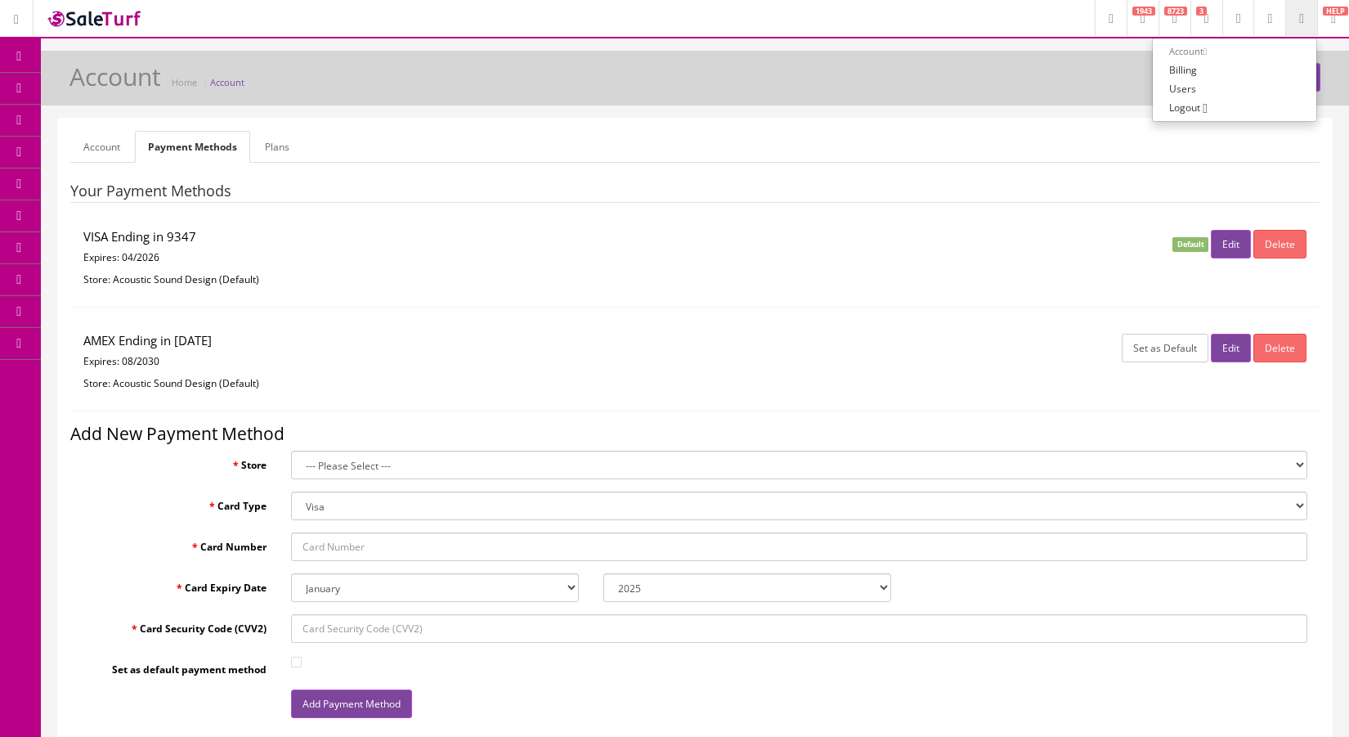
click at [1192, 52] on li "Account" at bounding box center [1235, 52] width 164 height 18
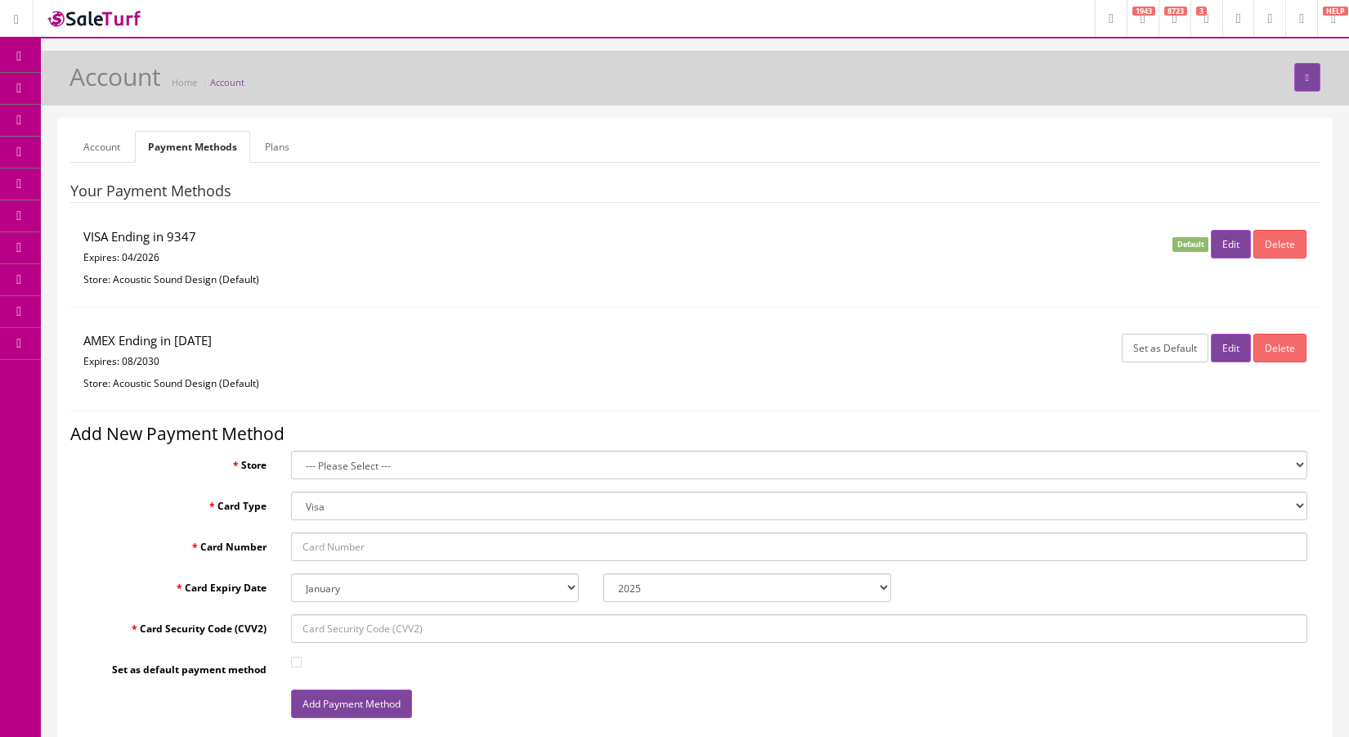
click at [241, 83] on link "Account" at bounding box center [227, 82] width 34 height 12
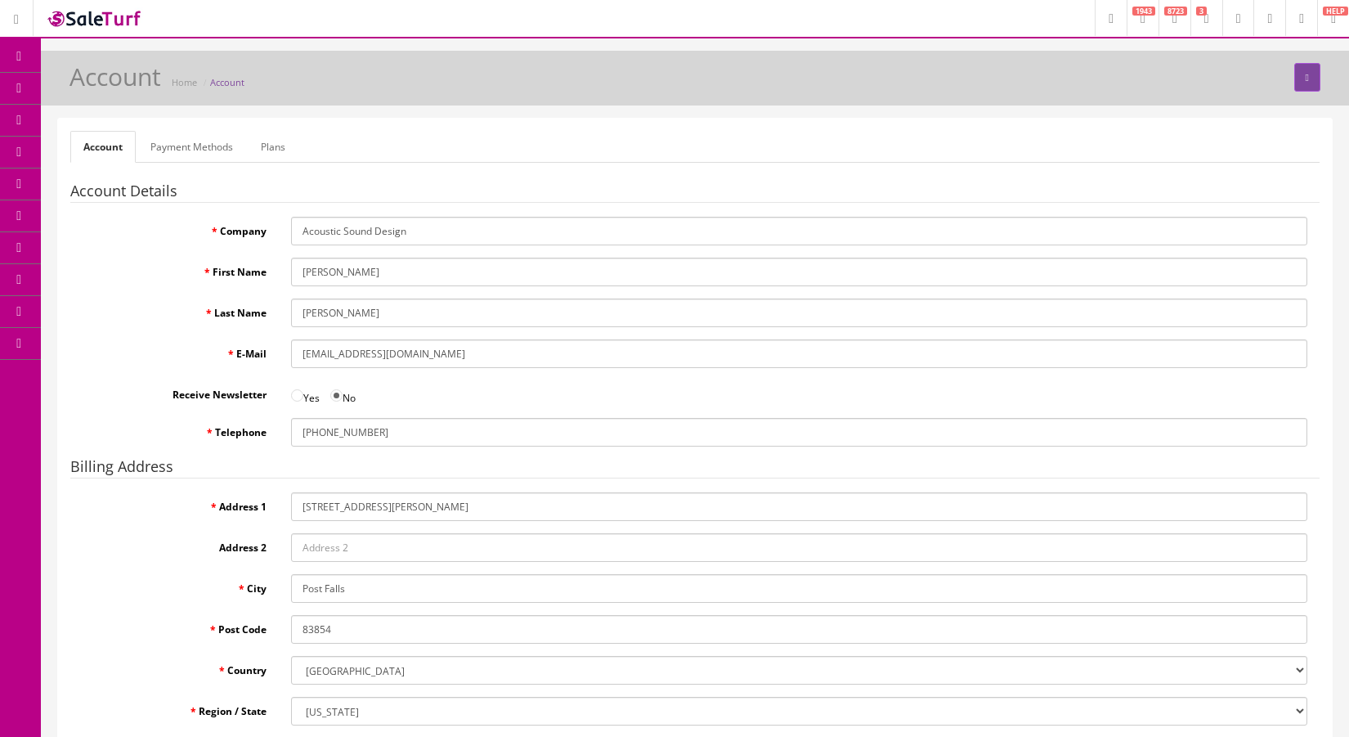
click at [225, 152] on link "Payment Methods" at bounding box center [191, 147] width 109 height 32
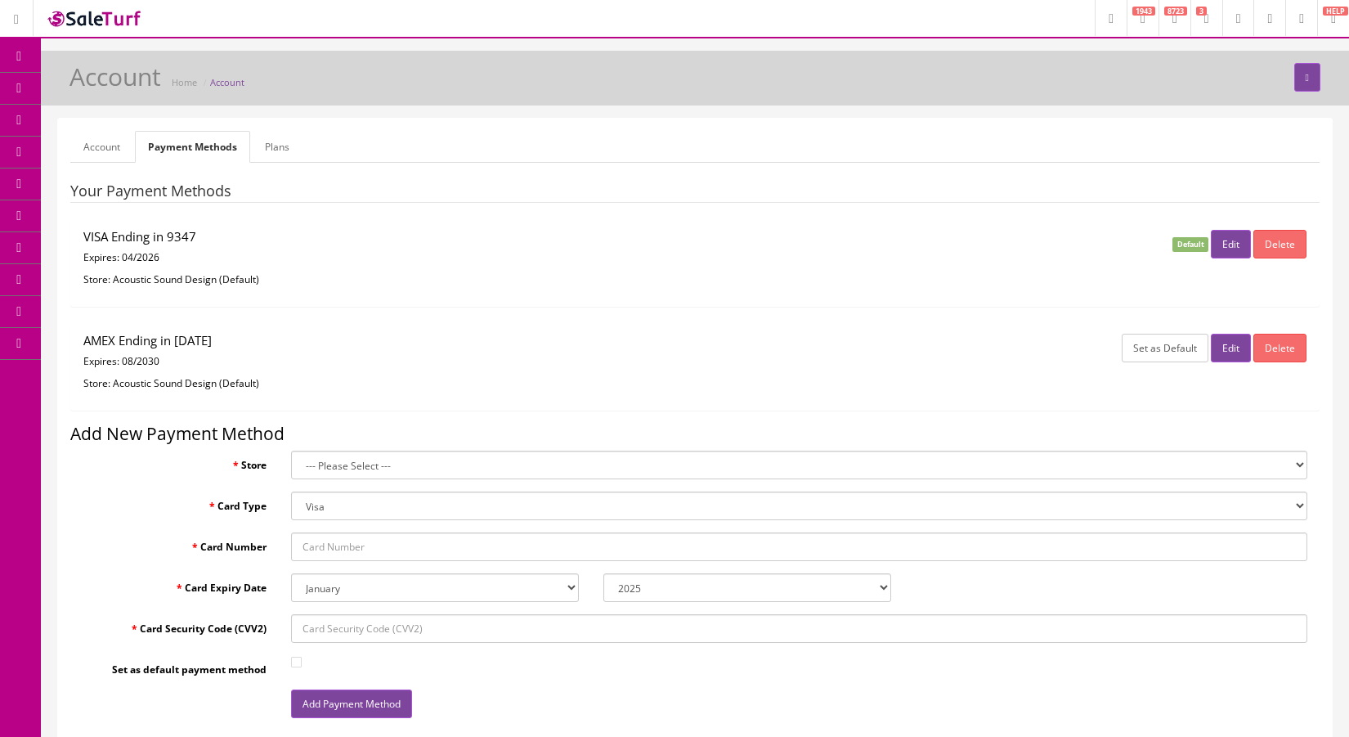
click at [266, 151] on link "Plans" at bounding box center [277, 147] width 51 height 32
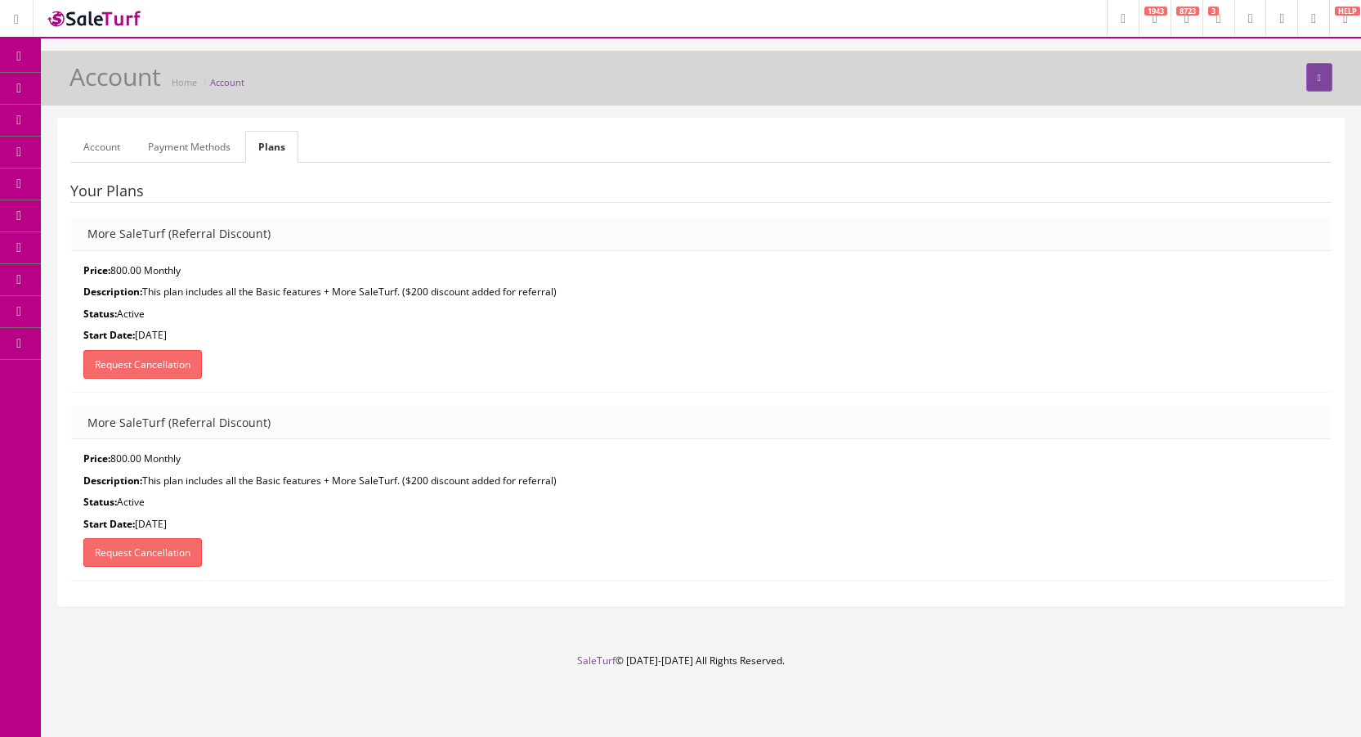
click at [1311, 21] on icon at bounding box center [1313, 19] width 5 height 10
click at [1199, 110] on span "Logout" at bounding box center [1196, 108] width 31 height 14
